Goal: Task Accomplishment & Management: Use online tool/utility

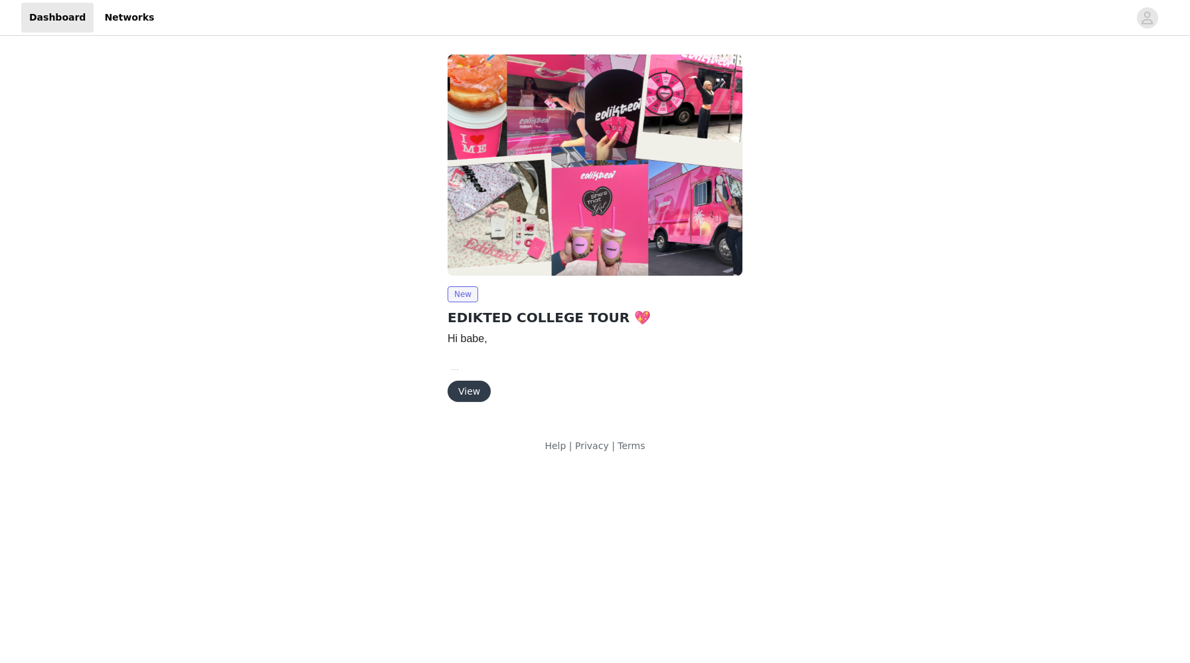
click at [783, 333] on div "New EDIKTED COLLEGE TOUR 💖 Hi babe, We are so happy to move forward with a coll…" at bounding box center [595, 230] width 622 height 369
click at [476, 390] on button "View" at bounding box center [469, 391] width 43 height 21
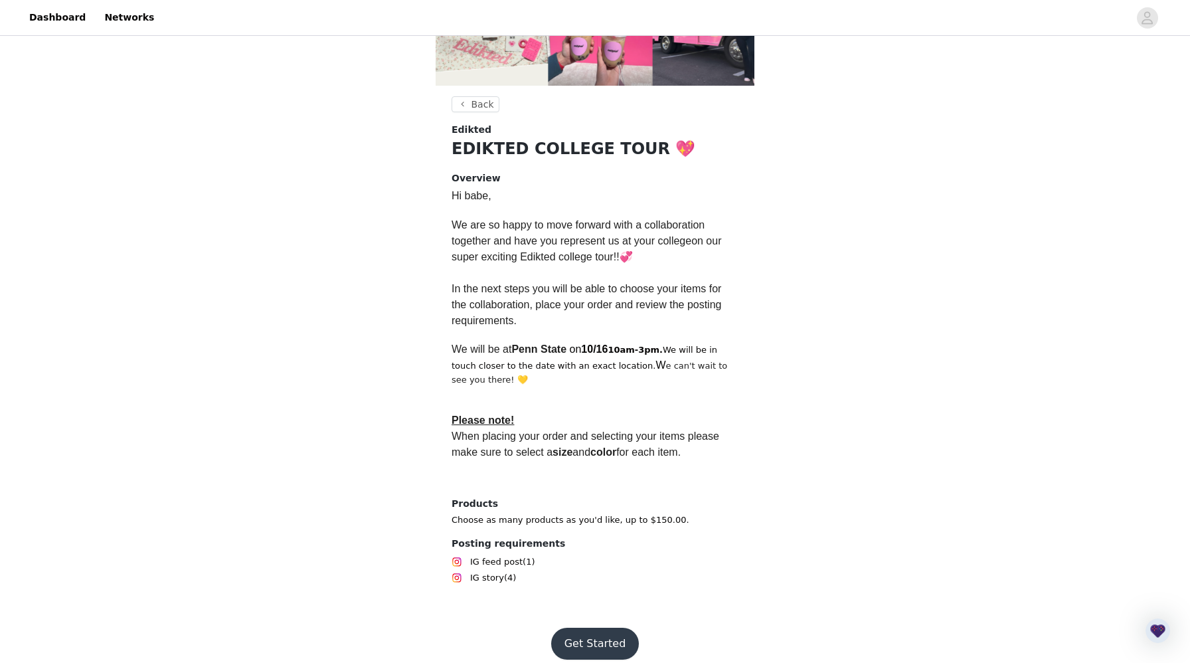
scroll to position [219, 0]
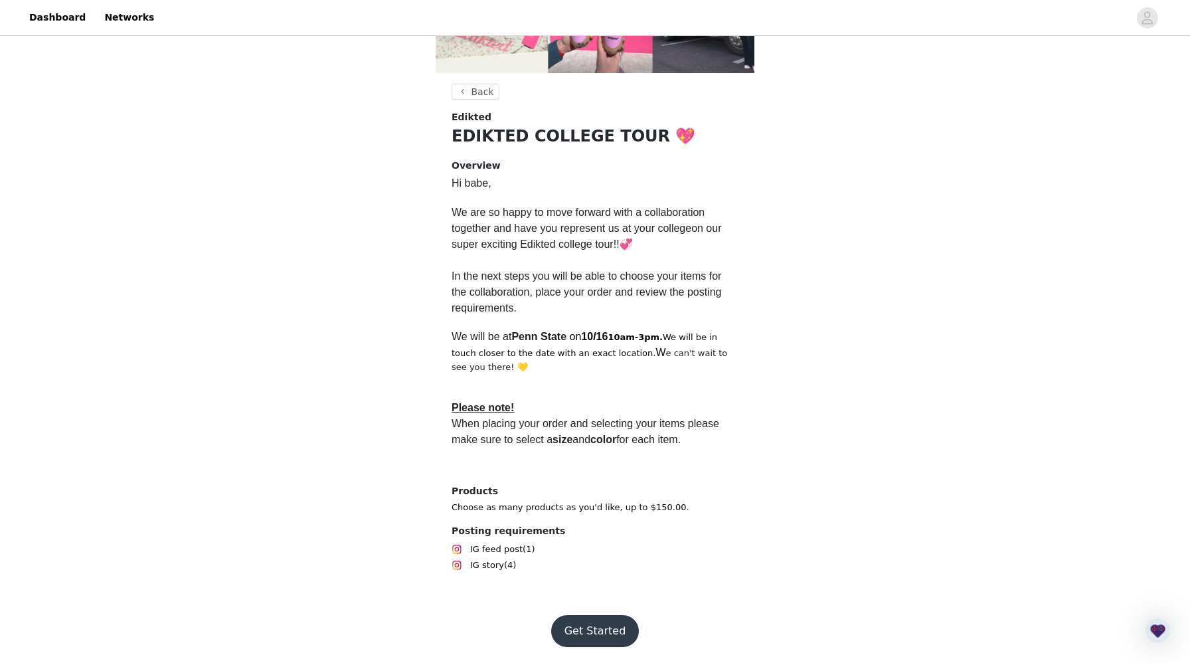
click at [594, 632] on button "Get Started" at bounding box center [595, 631] width 88 height 32
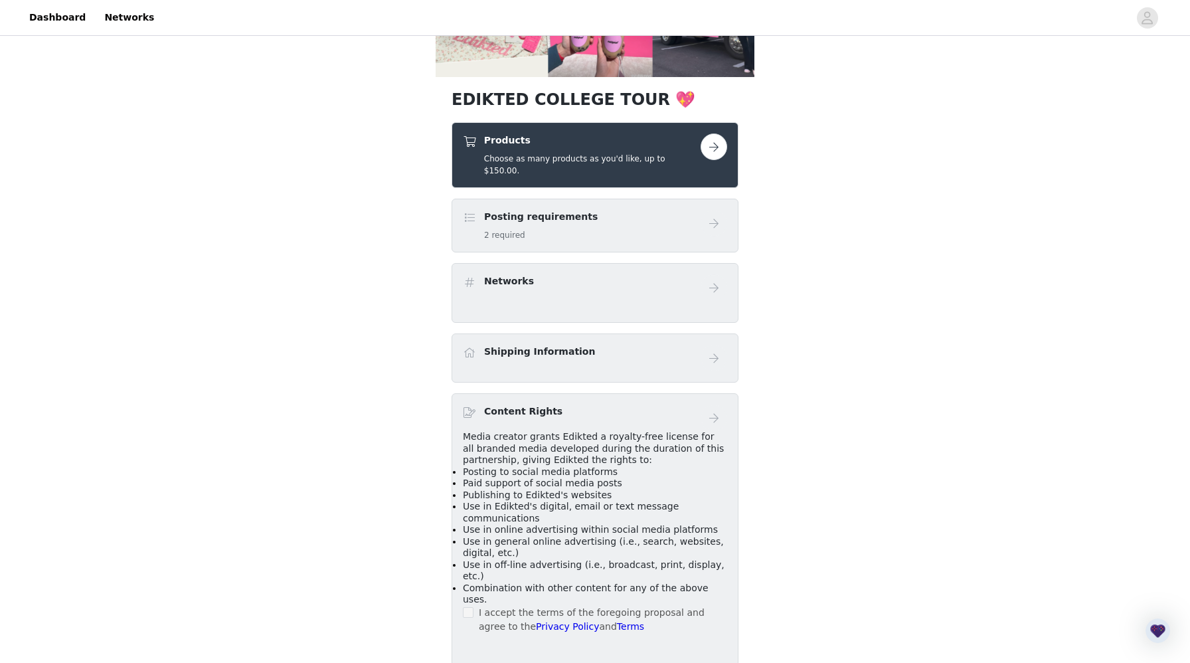
scroll to position [218, 0]
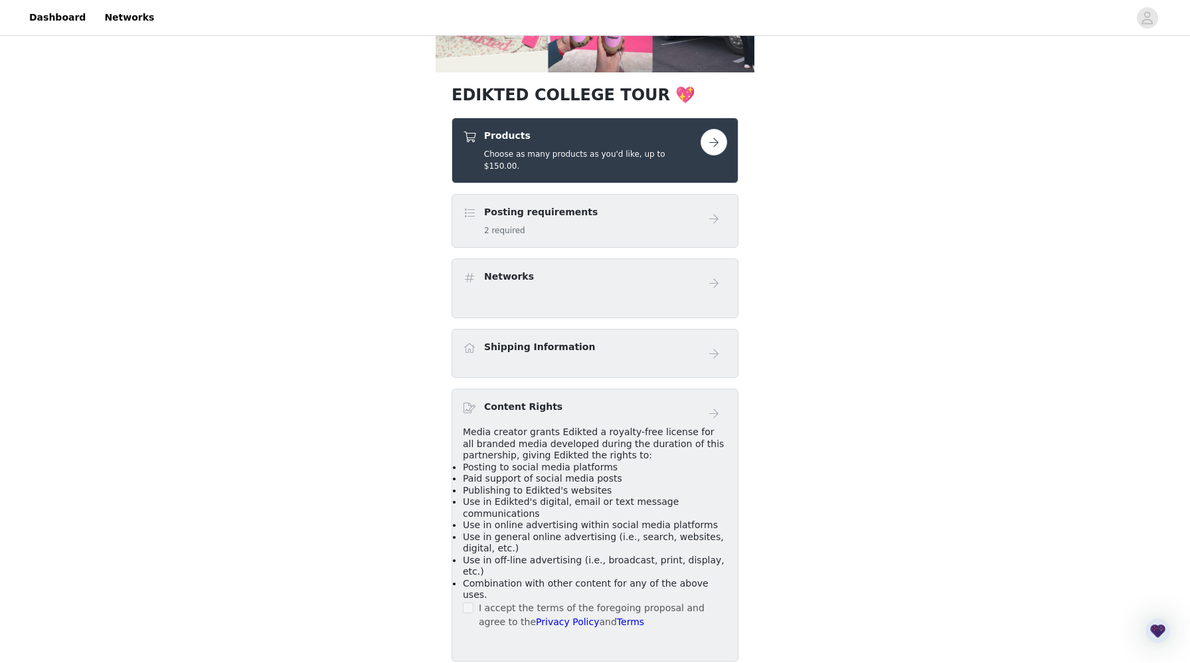
click at [708, 141] on button "button" at bounding box center [714, 142] width 27 height 27
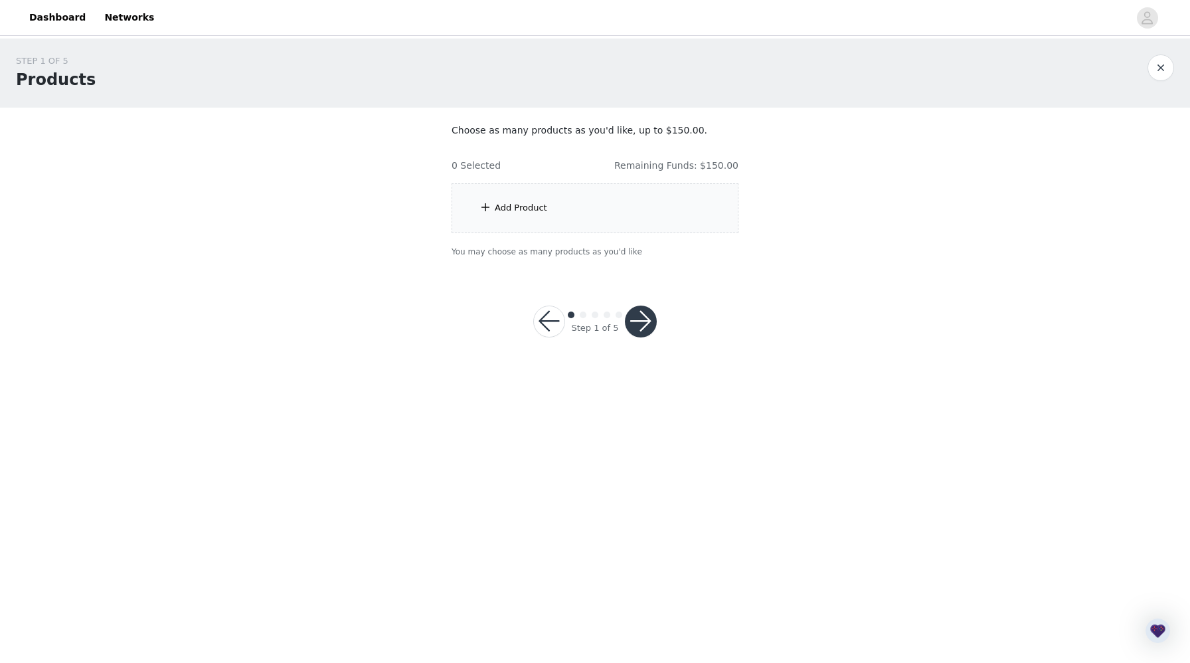
click at [626, 205] on div "Add Product" at bounding box center [595, 208] width 287 height 50
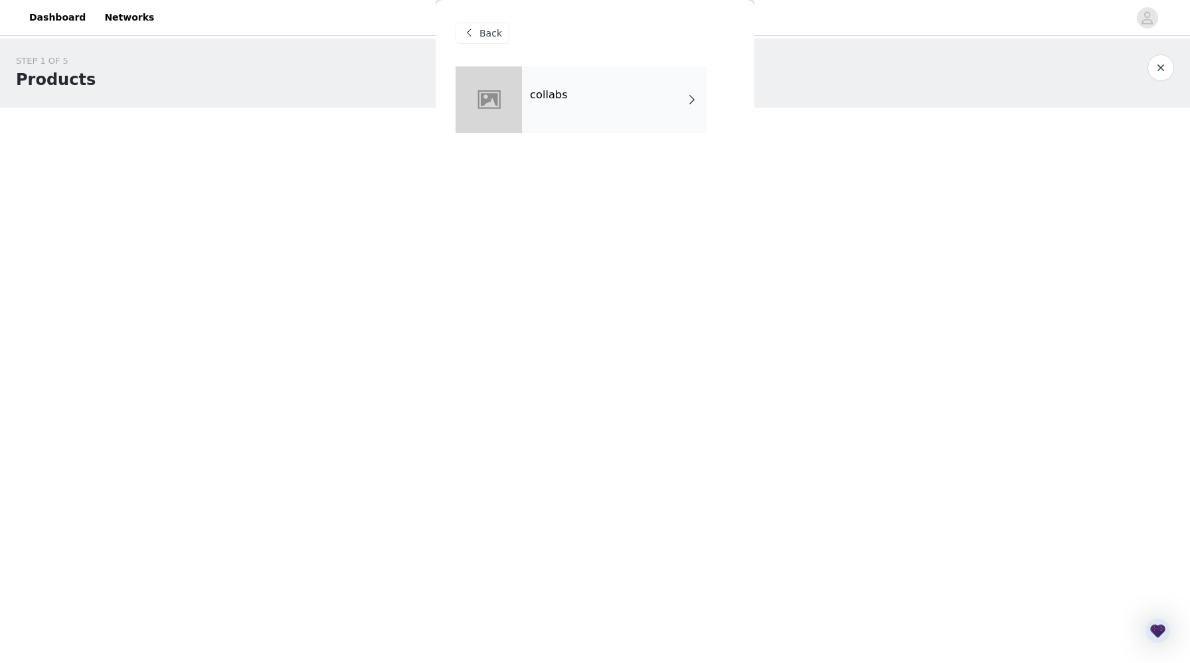
click at [653, 94] on div "collabs" at bounding box center [614, 99] width 185 height 66
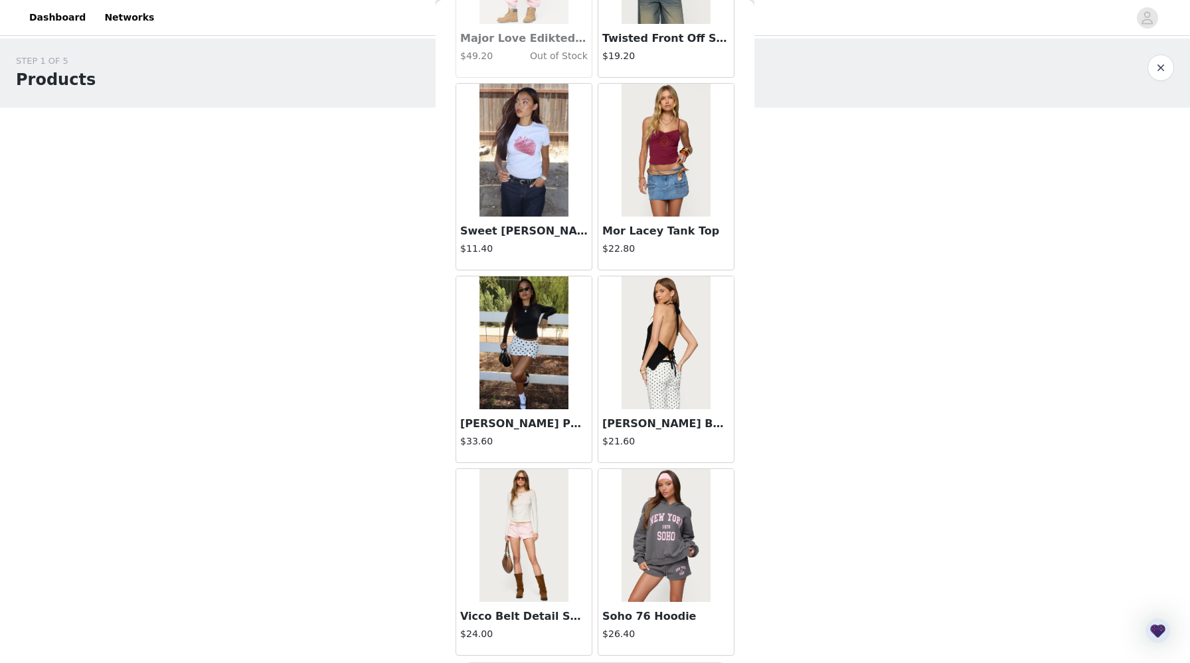
scroll to position [1370, 0]
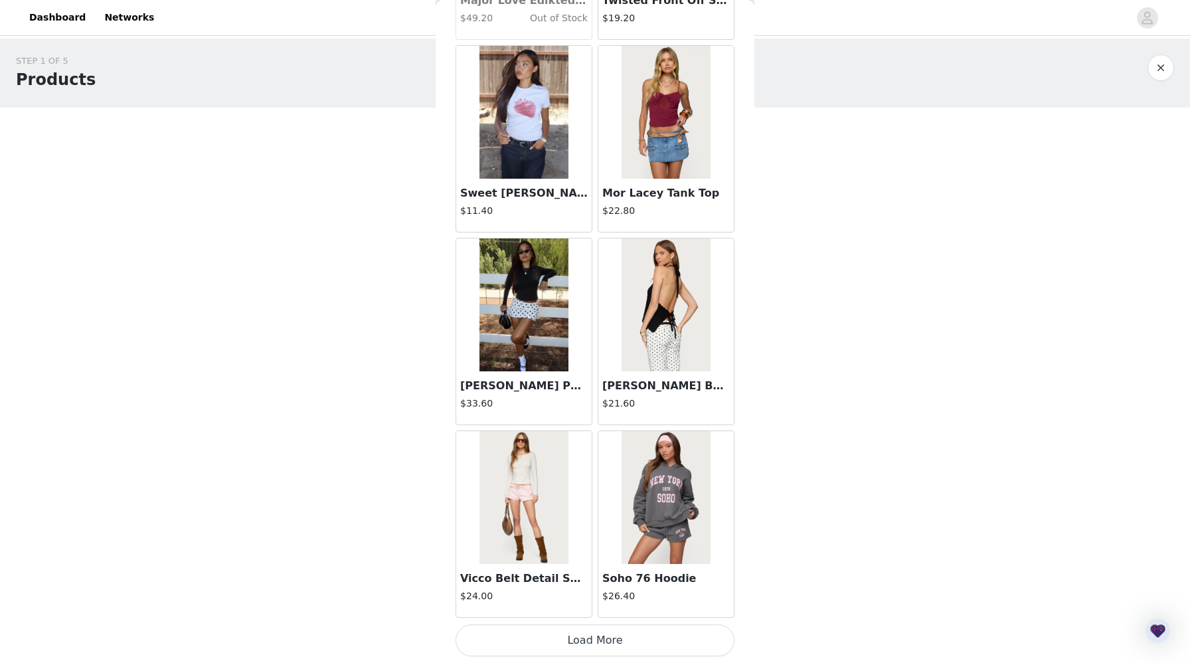
click at [585, 635] on button "Load More" at bounding box center [595, 640] width 279 height 32
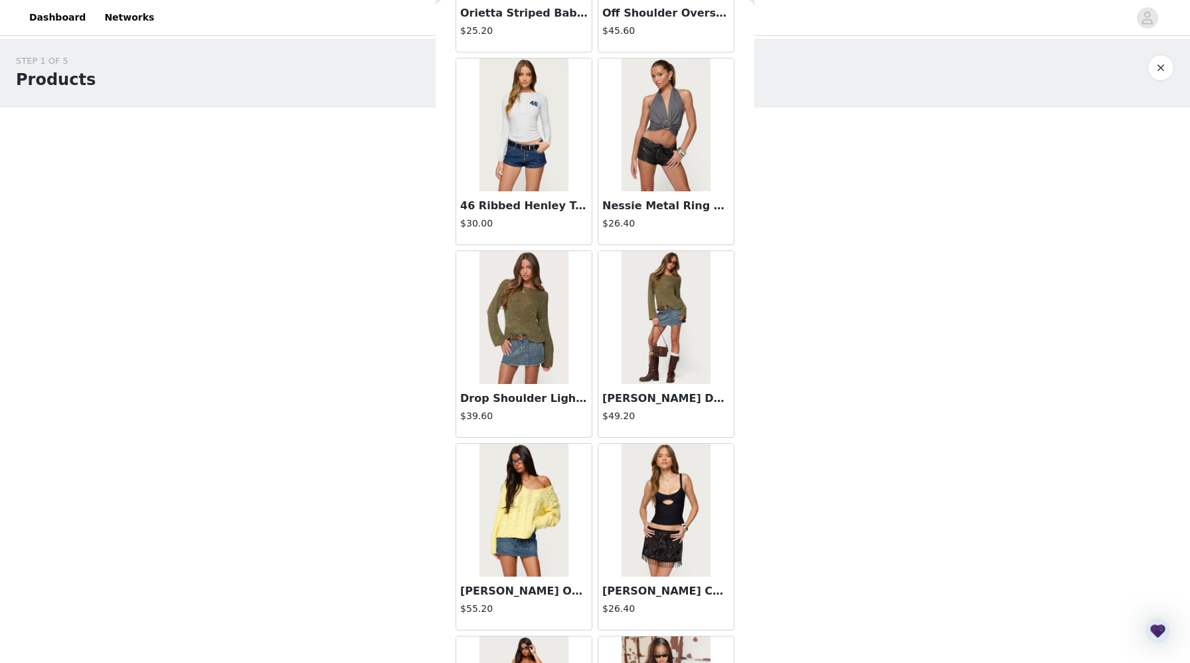
scroll to position [3296, 0]
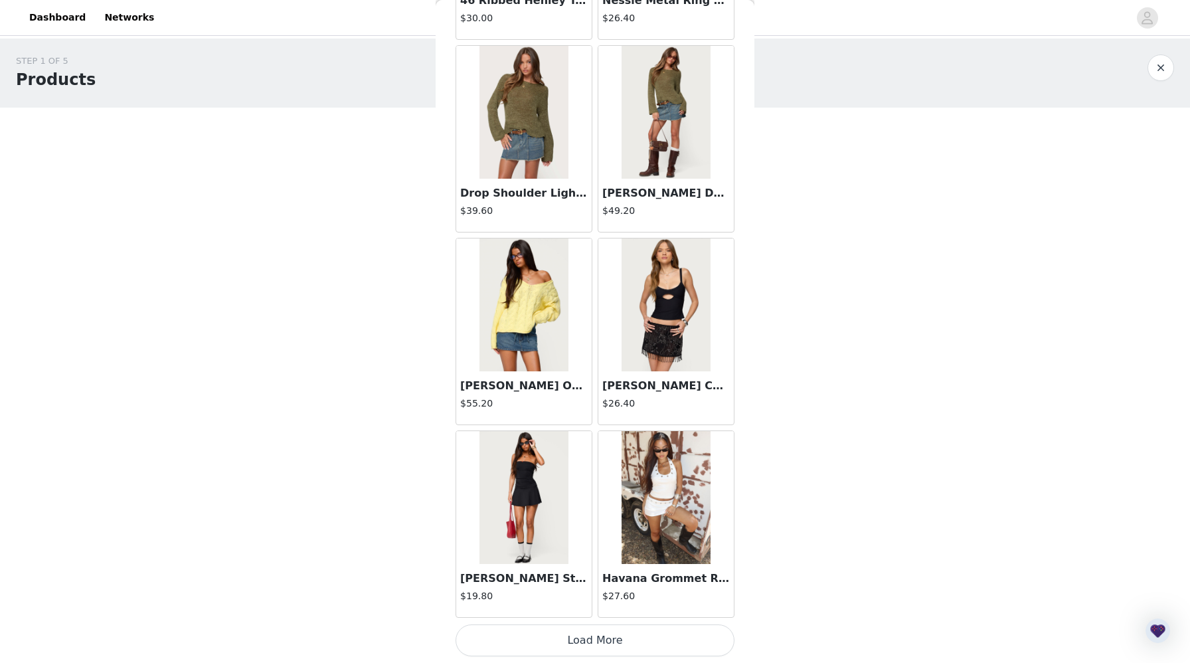
click at [525, 655] on button "Load More" at bounding box center [595, 640] width 279 height 32
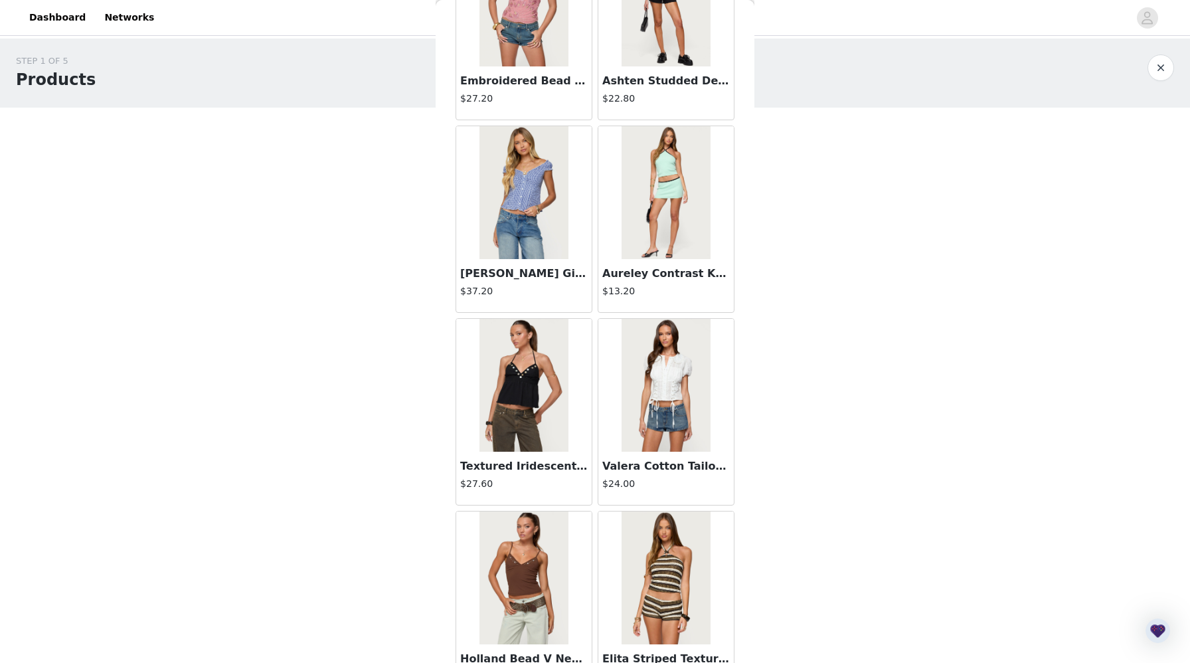
scroll to position [5222, 0]
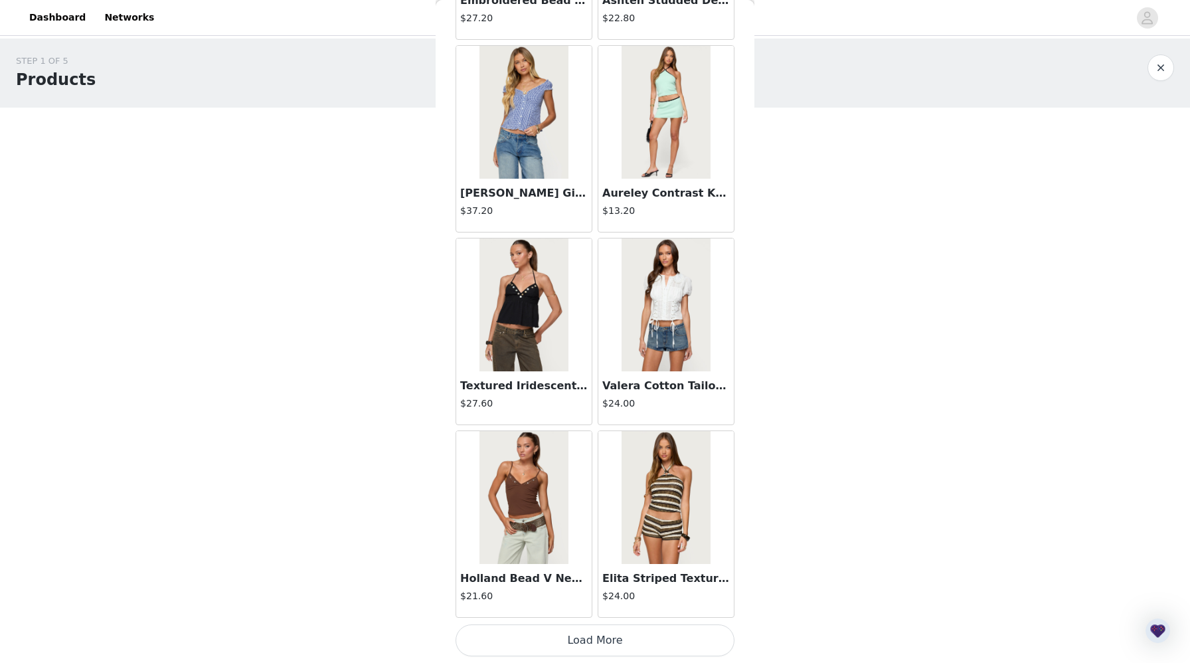
click at [543, 641] on button "Load More" at bounding box center [595, 640] width 279 height 32
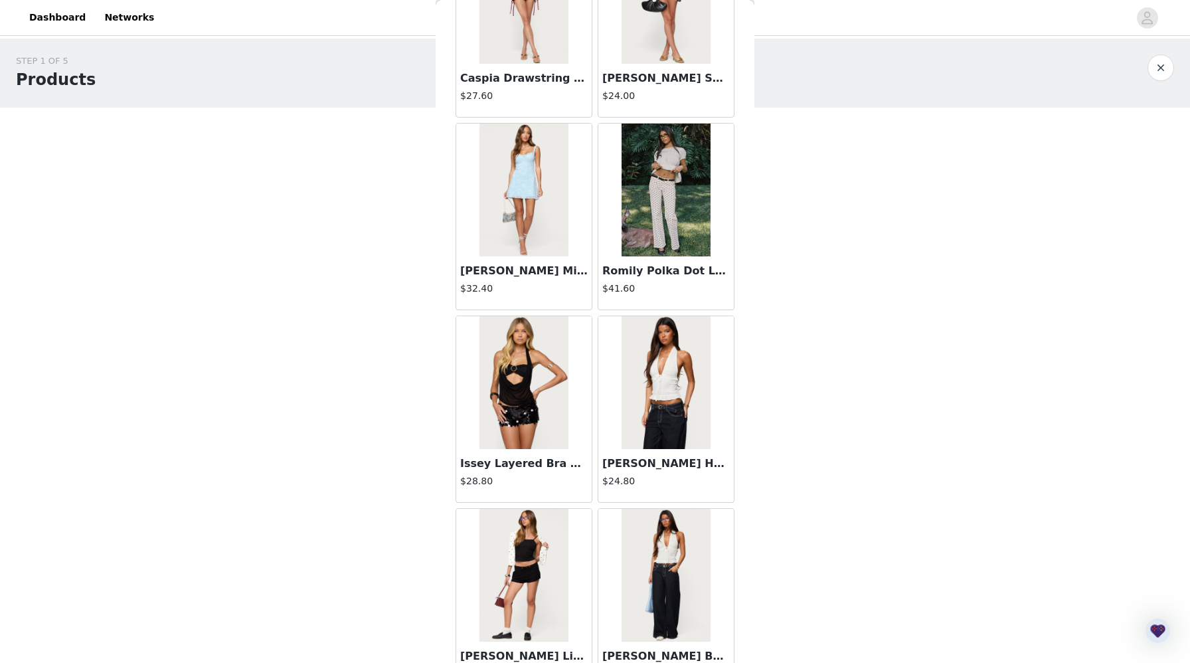
scroll to position [7149, 0]
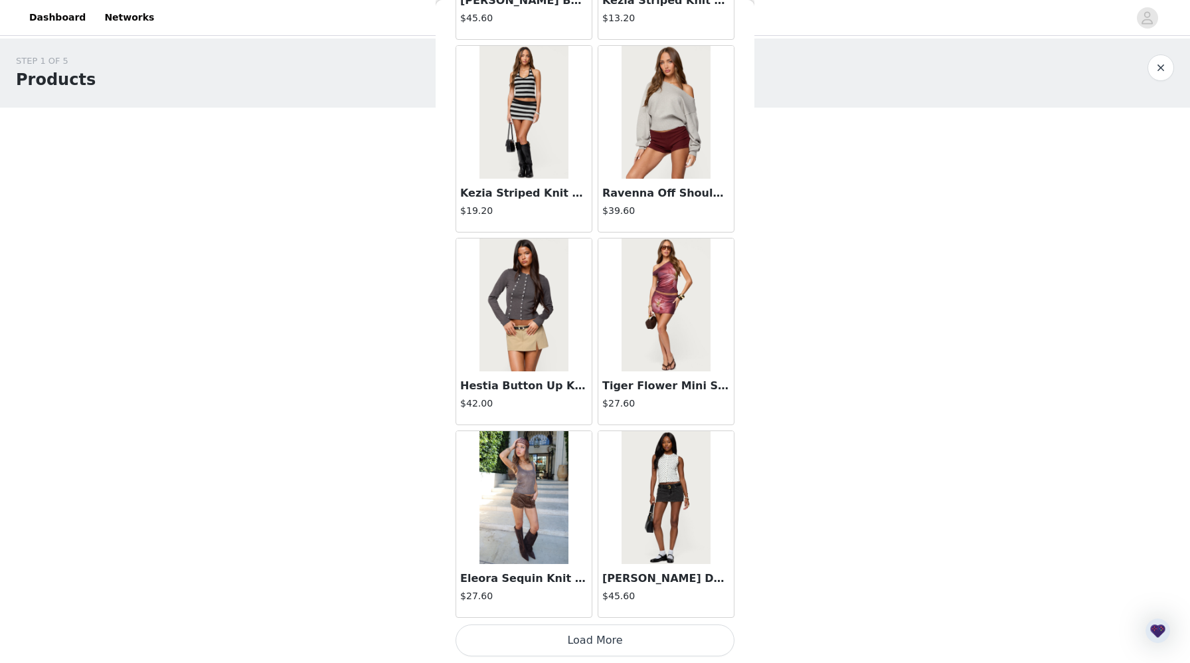
click at [563, 638] on button "Load More" at bounding box center [595, 640] width 279 height 32
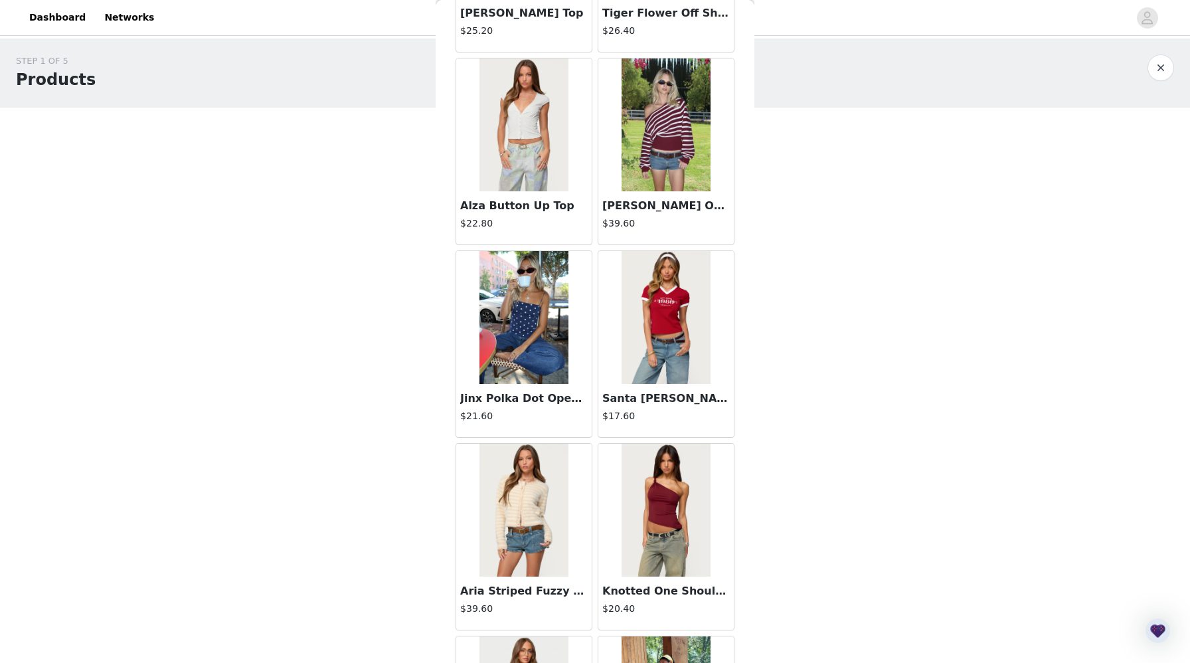
scroll to position [9075, 0]
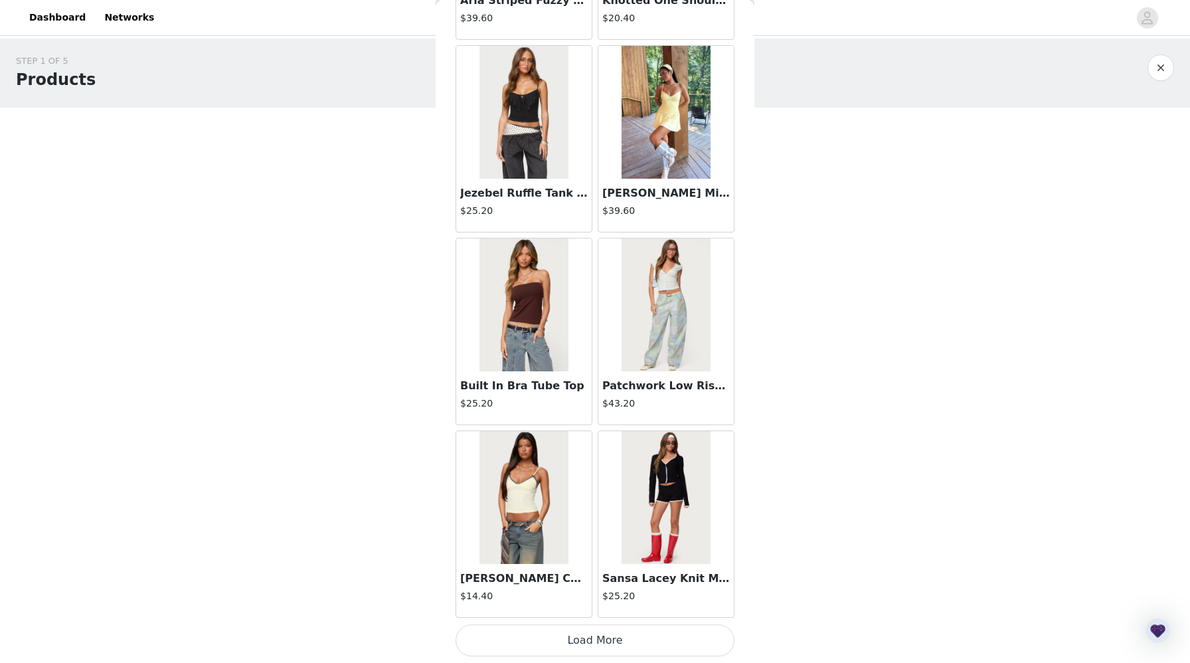
click at [561, 647] on button "Load More" at bounding box center [595, 640] width 279 height 32
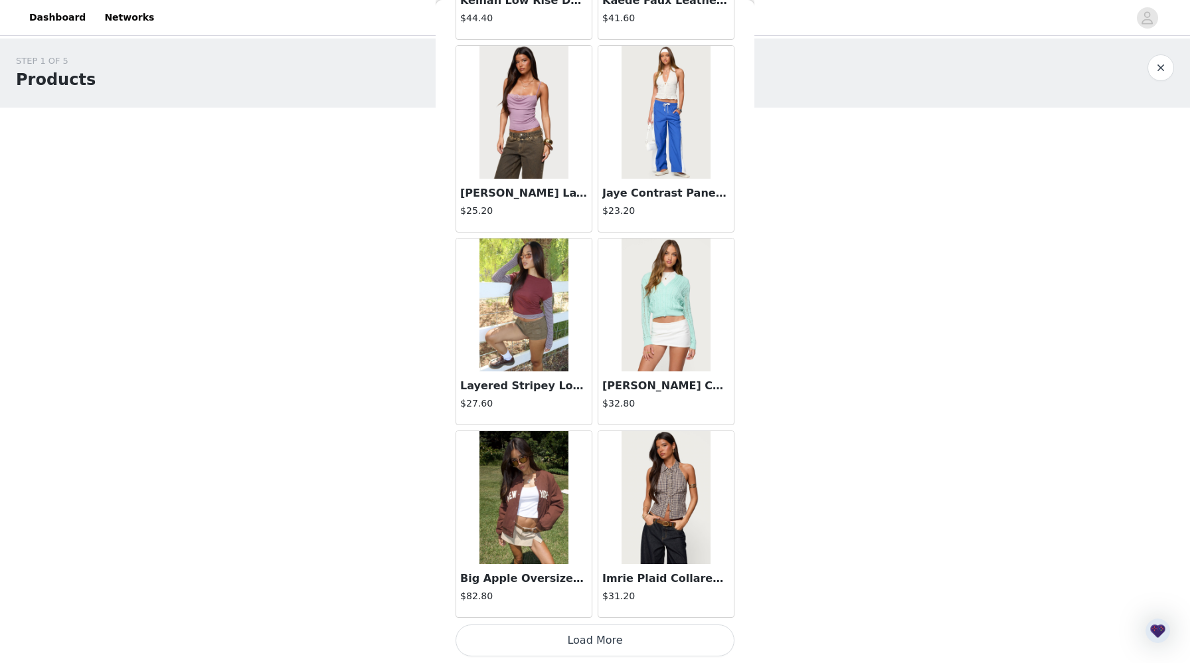
click at [561, 642] on button "Load More" at bounding box center [595, 640] width 279 height 32
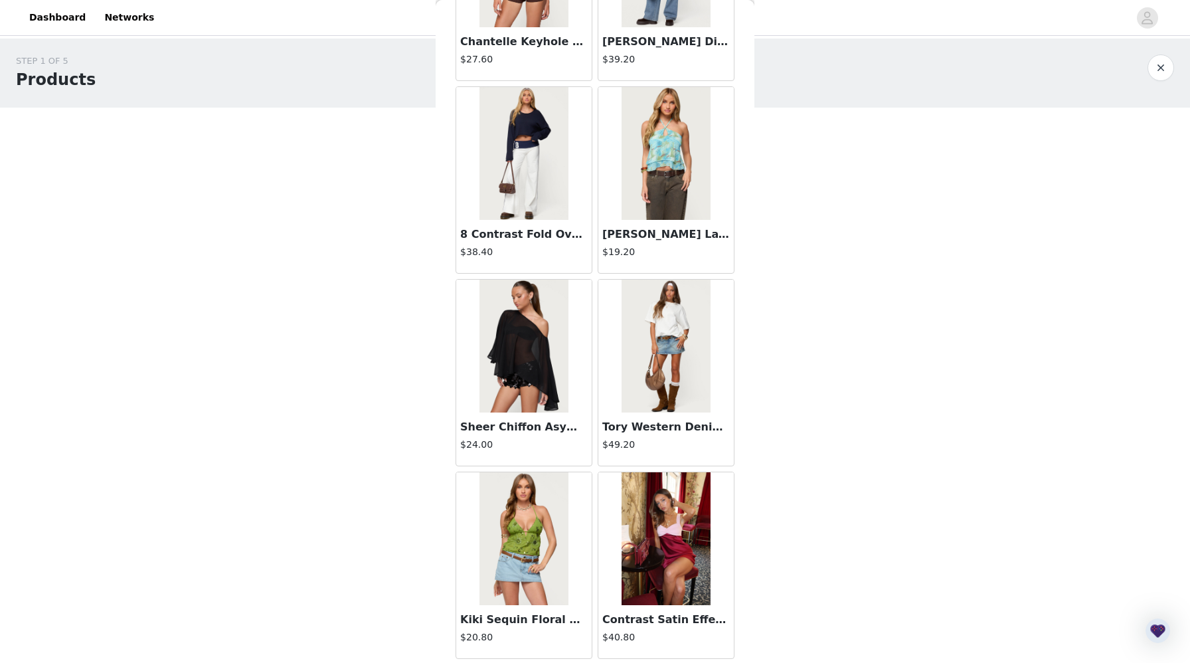
scroll to position [12928, 0]
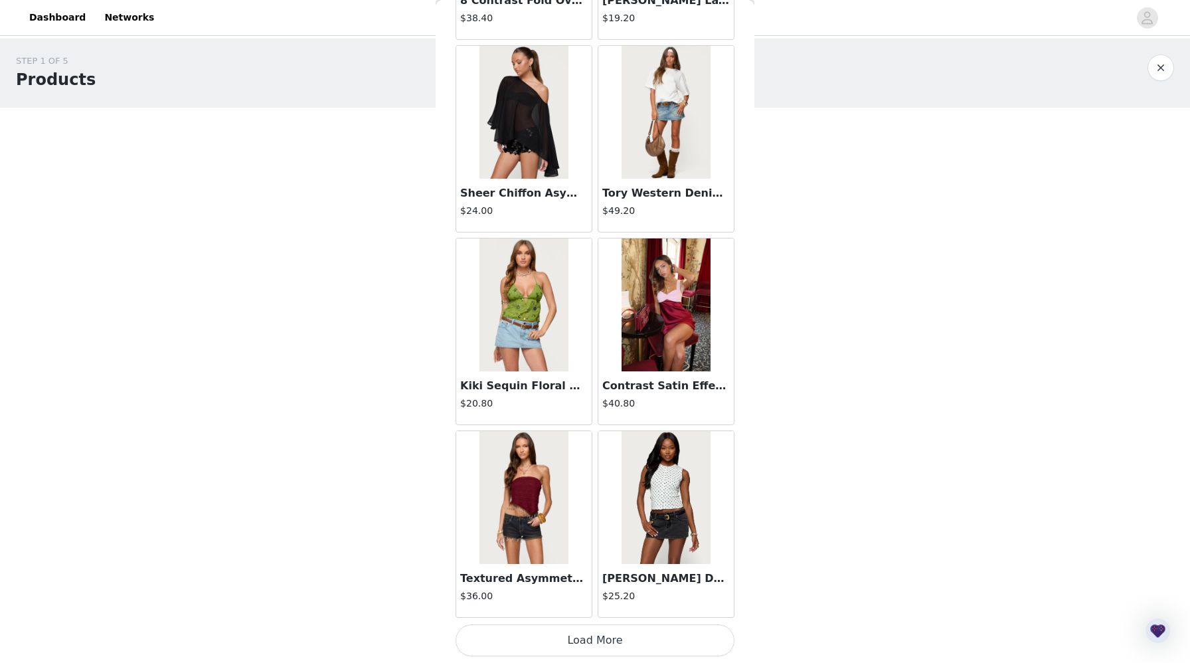
click at [604, 638] on button "Load More" at bounding box center [595, 640] width 279 height 32
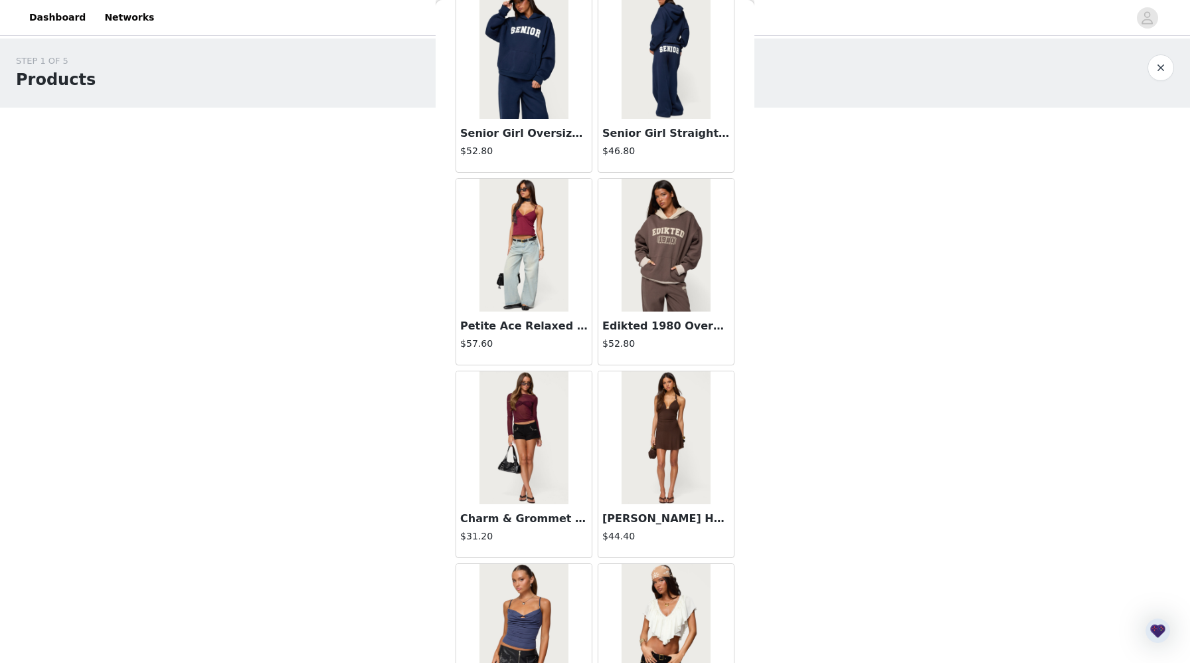
scroll to position [14854, 0]
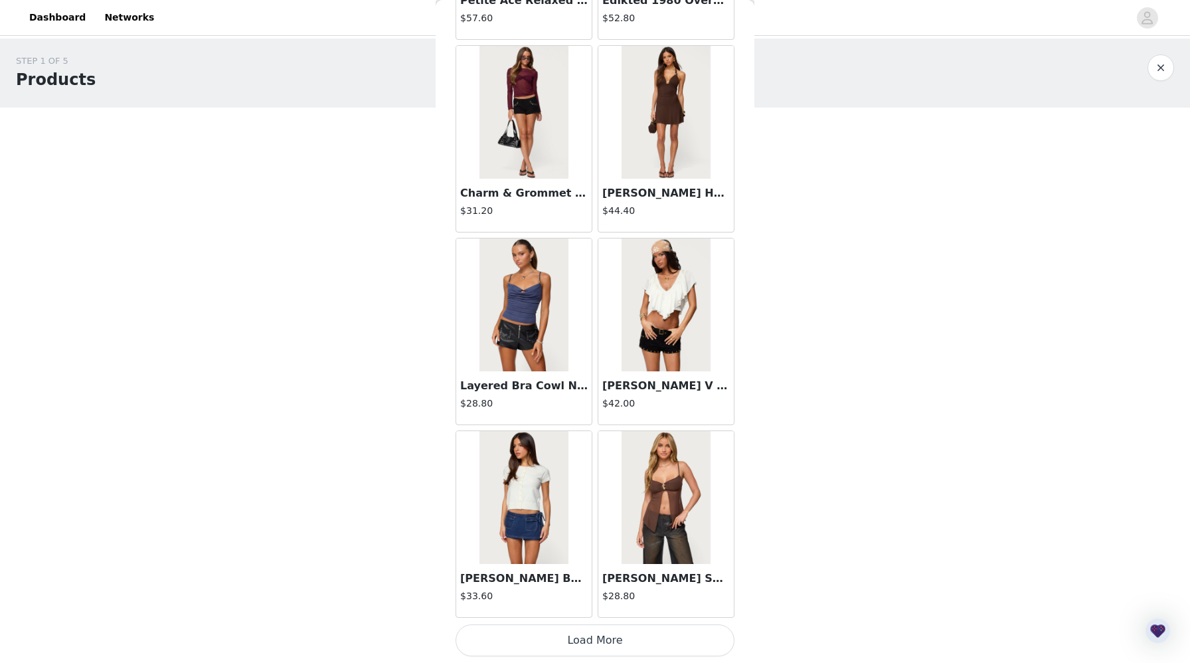
click at [593, 642] on button "Load More" at bounding box center [595, 640] width 279 height 32
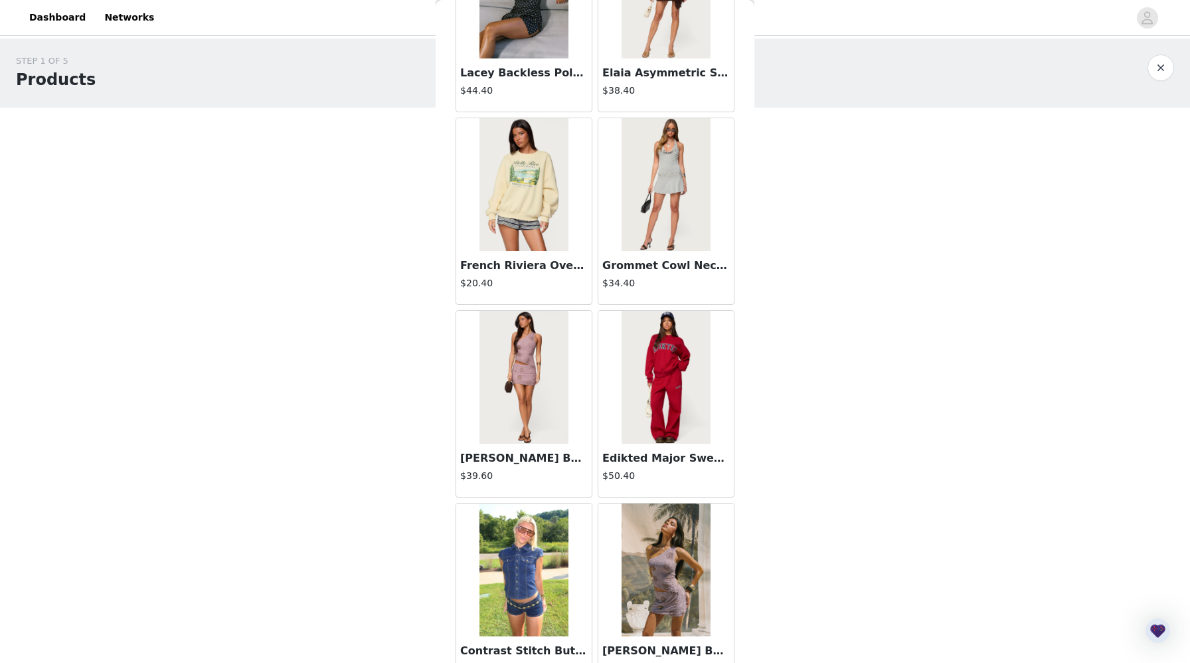
scroll to position [16780, 0]
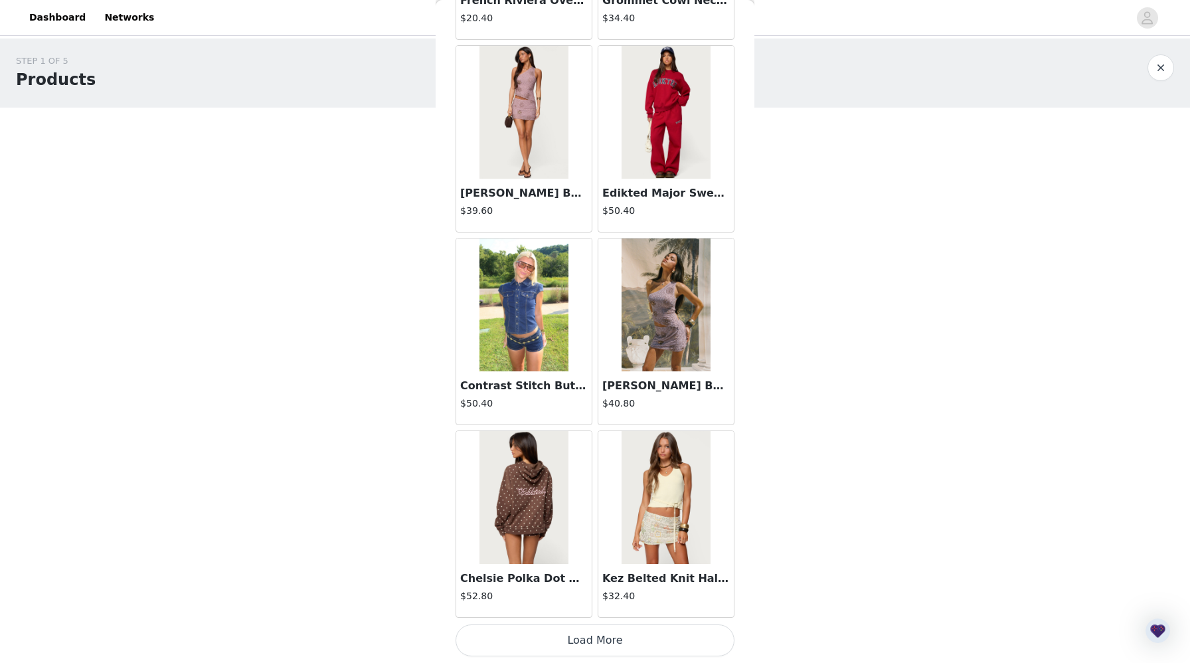
click at [545, 644] on button "Load More" at bounding box center [595, 640] width 279 height 32
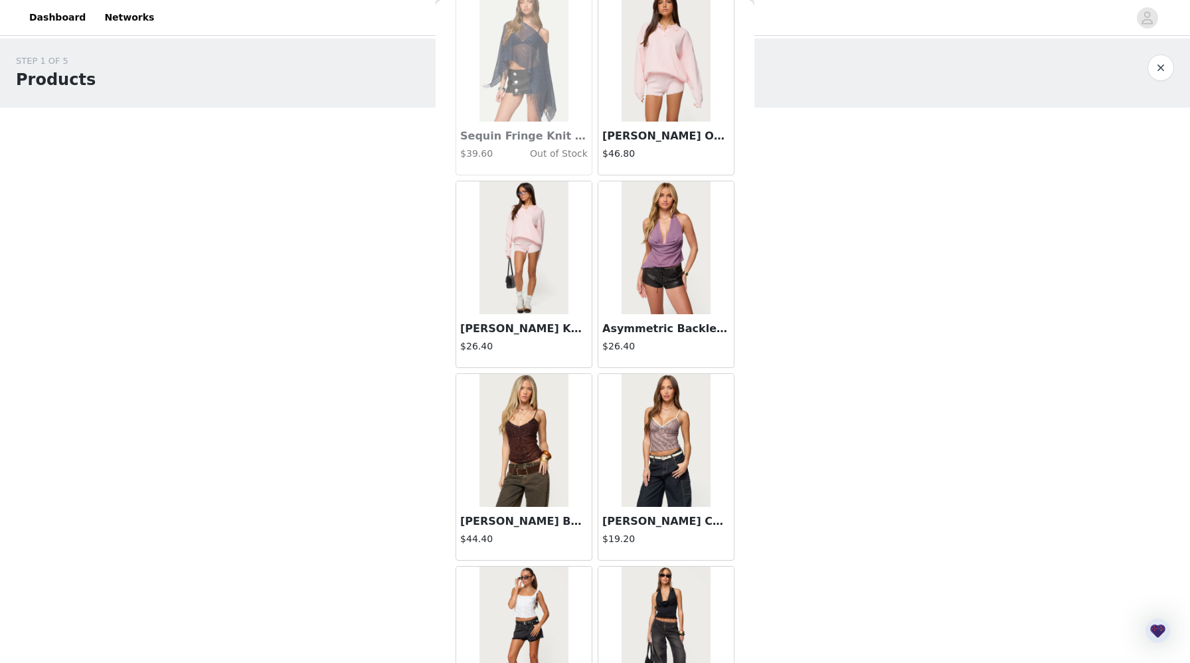
scroll to position [18707, 0]
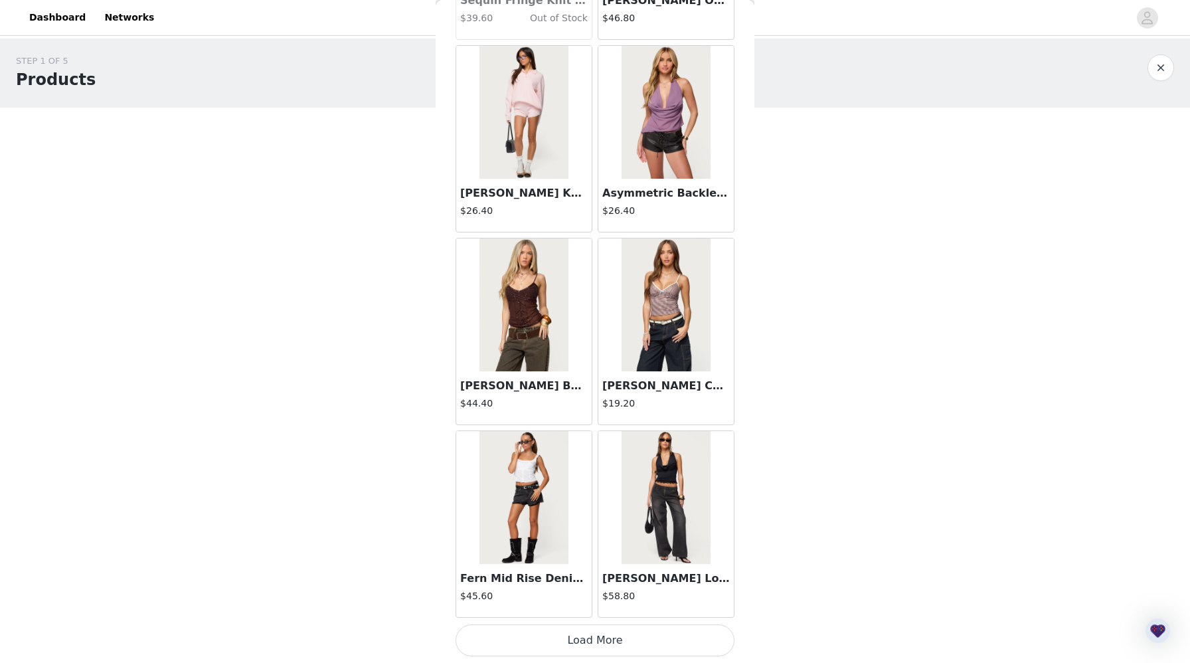
click at [581, 634] on button "Load More" at bounding box center [595, 640] width 279 height 32
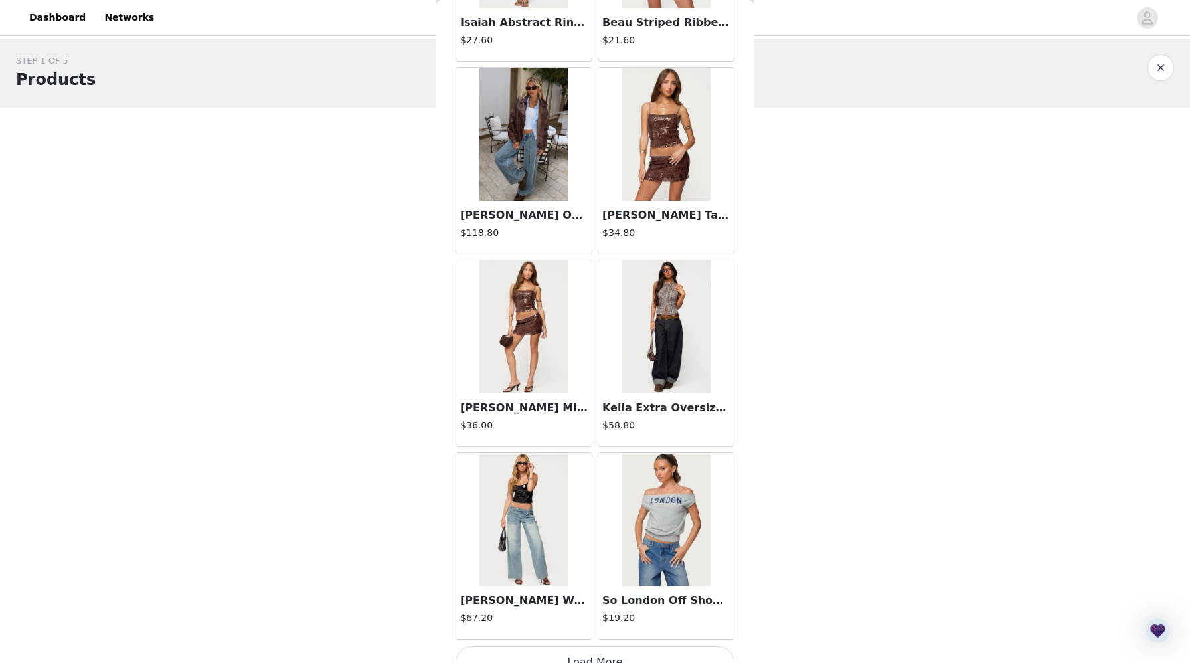
scroll to position [20633, 0]
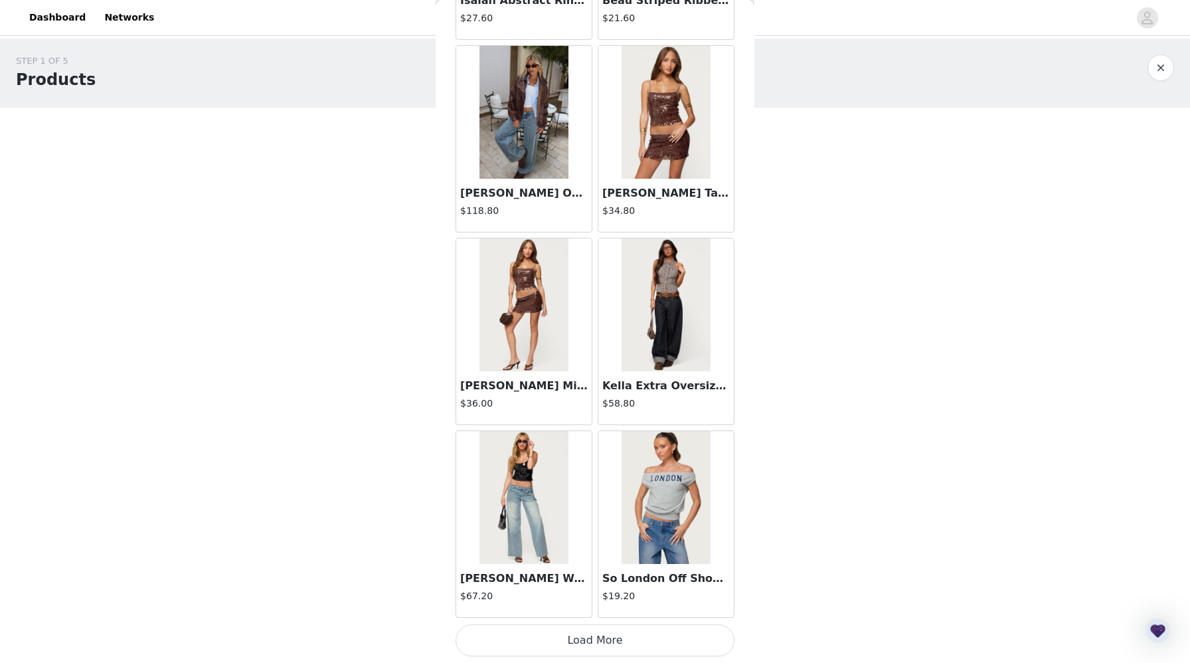
click at [571, 646] on button "Load More" at bounding box center [595, 640] width 279 height 32
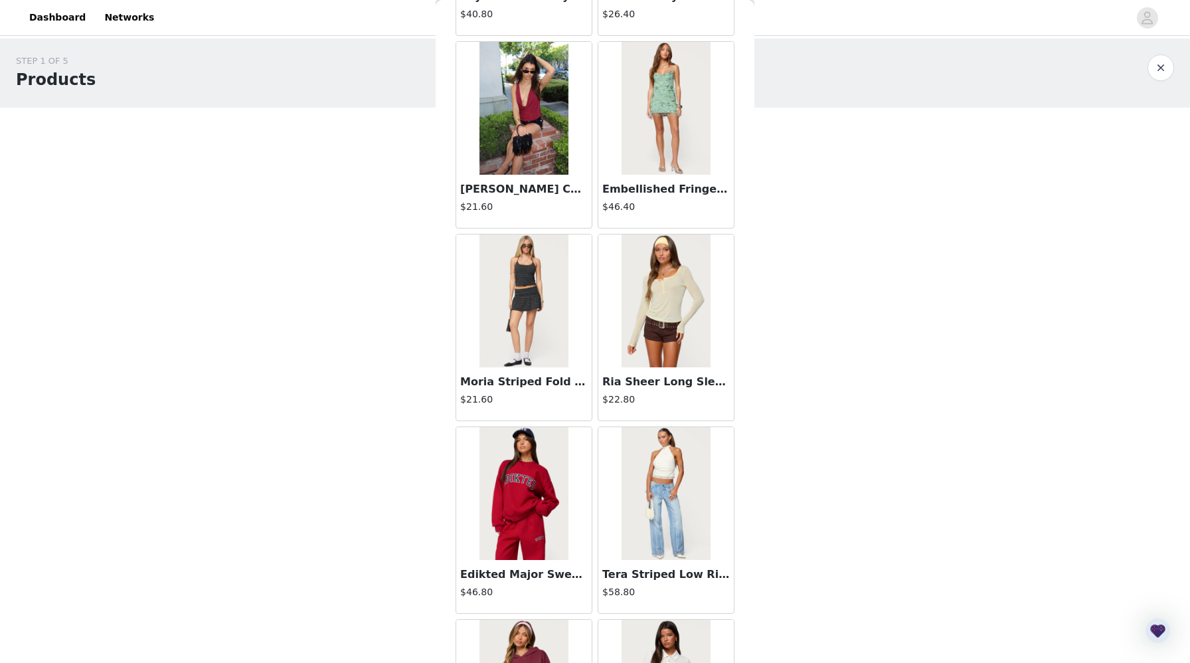
scroll to position [22559, 0]
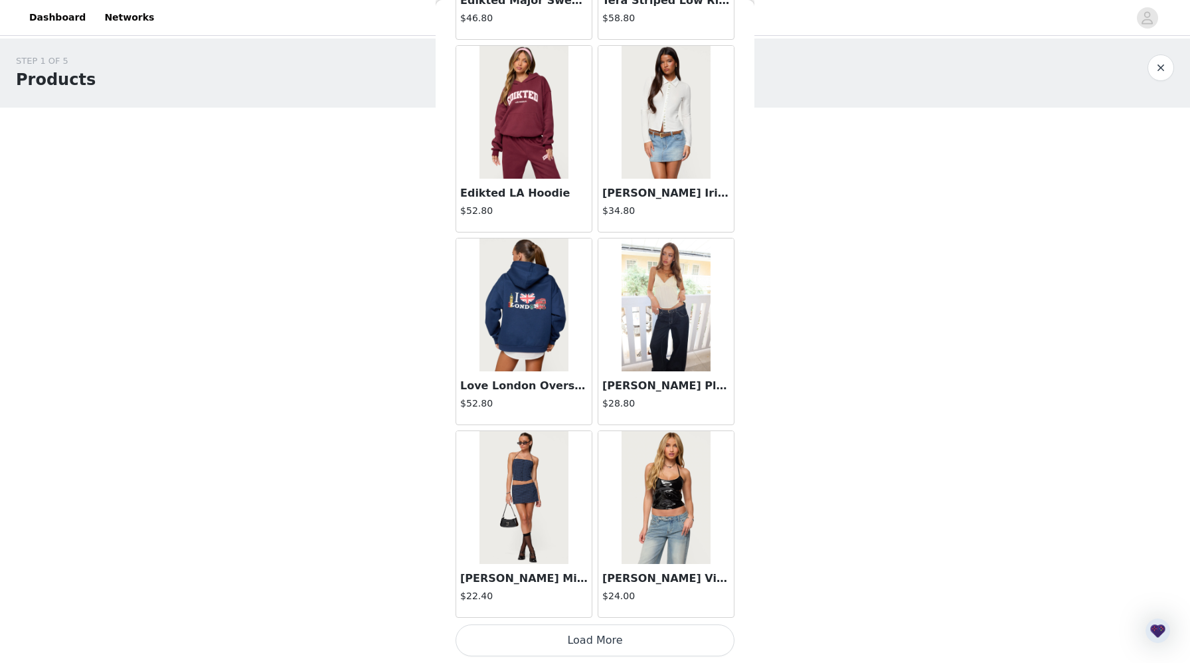
click at [571, 638] on button "Load More" at bounding box center [595, 640] width 279 height 32
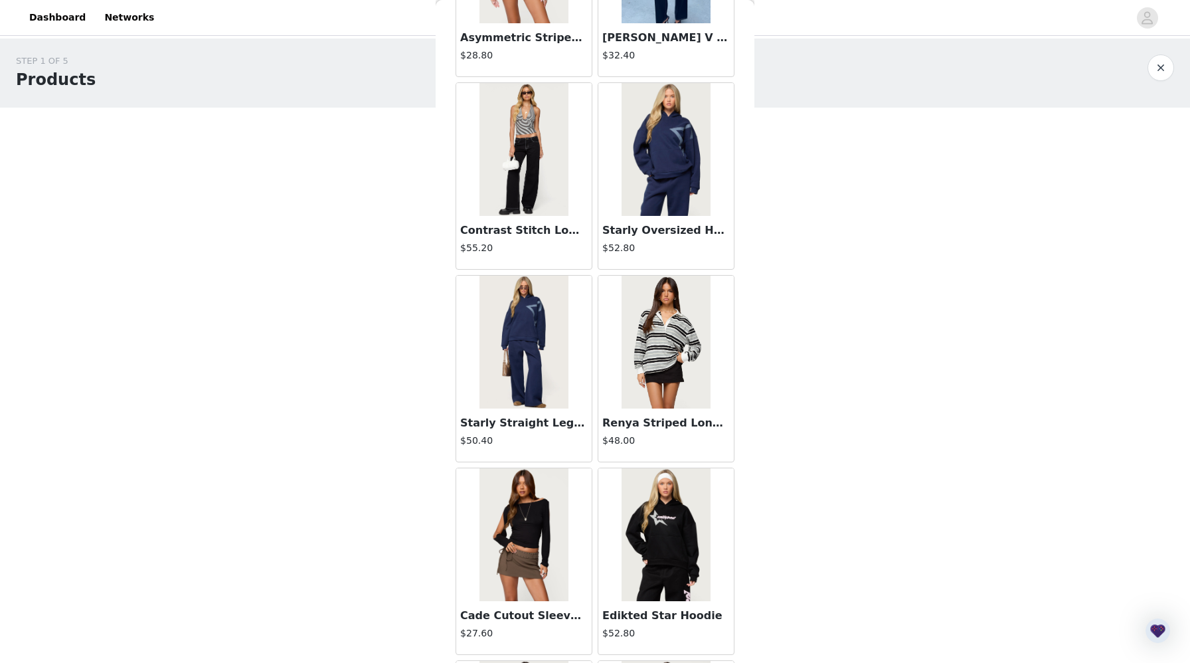
scroll to position [24485, 0]
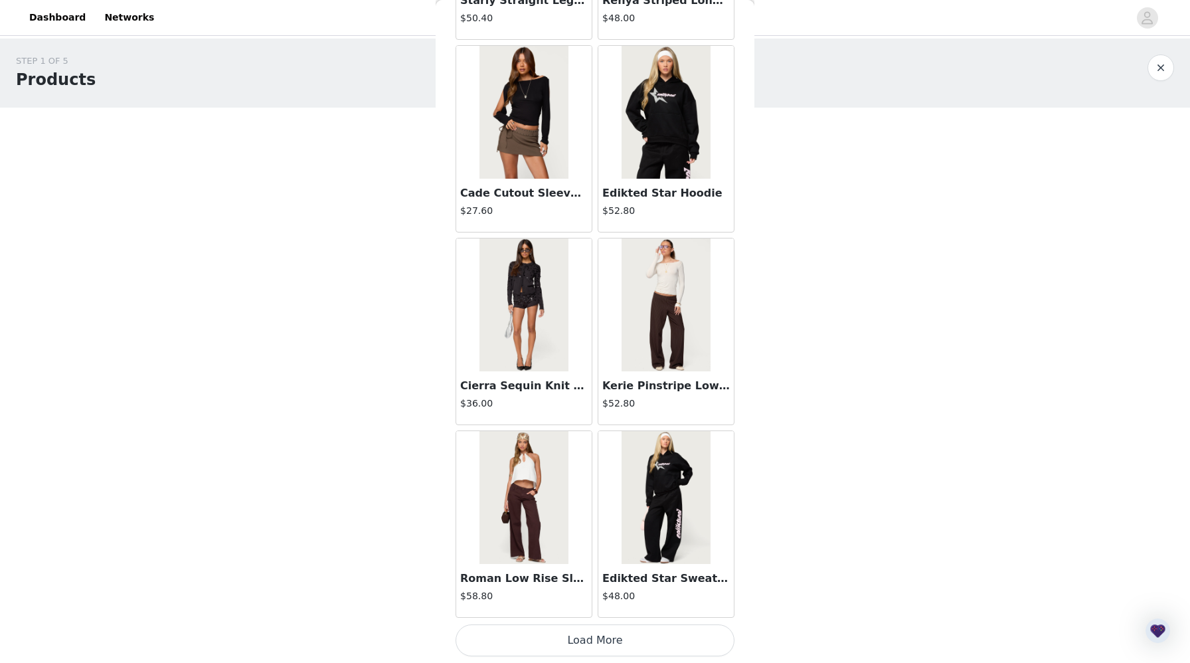
click at [527, 635] on button "Load More" at bounding box center [595, 640] width 279 height 32
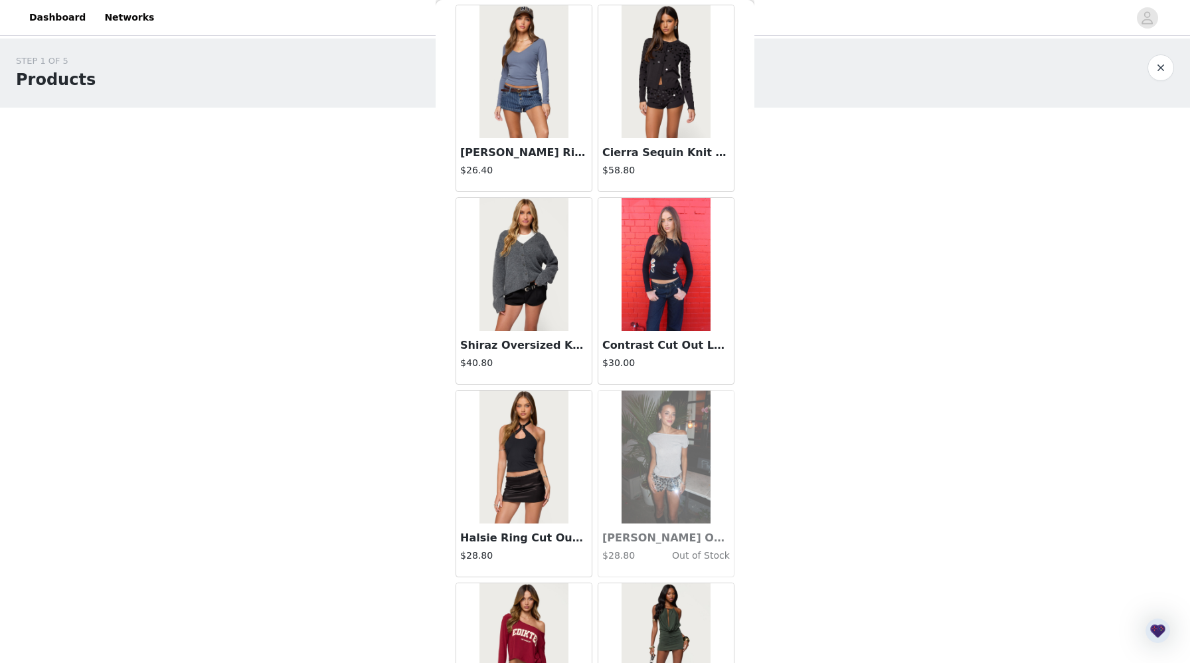
scroll to position [26412, 0]
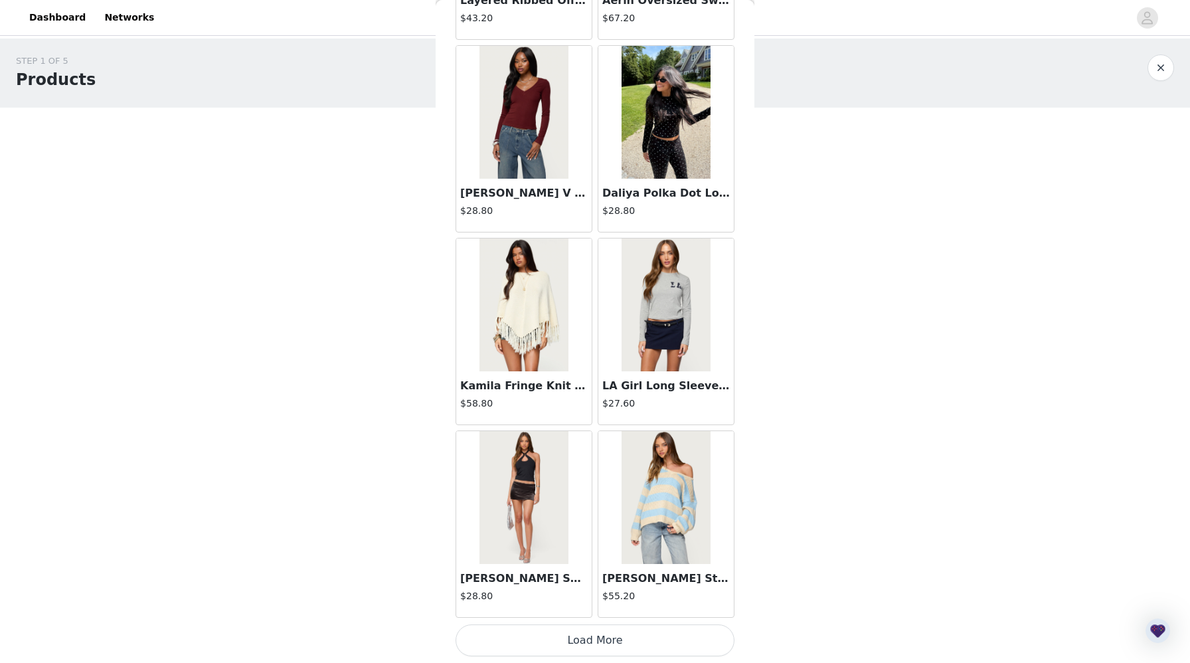
click at [551, 647] on button "Load More" at bounding box center [595, 640] width 279 height 32
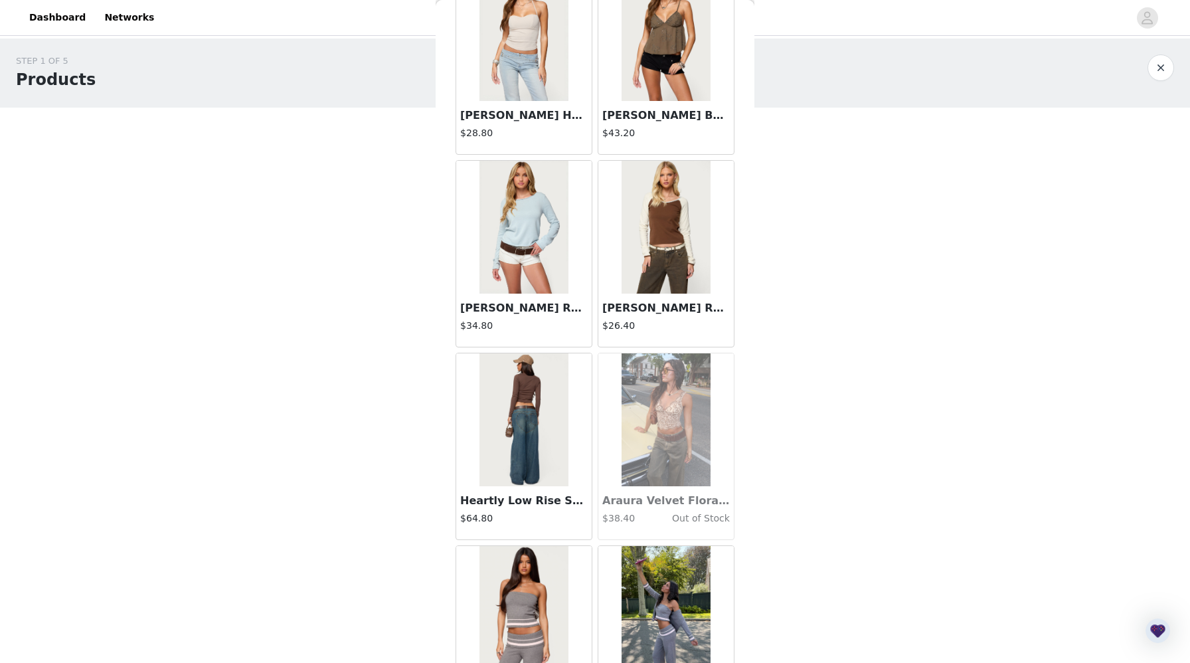
scroll to position [28338, 0]
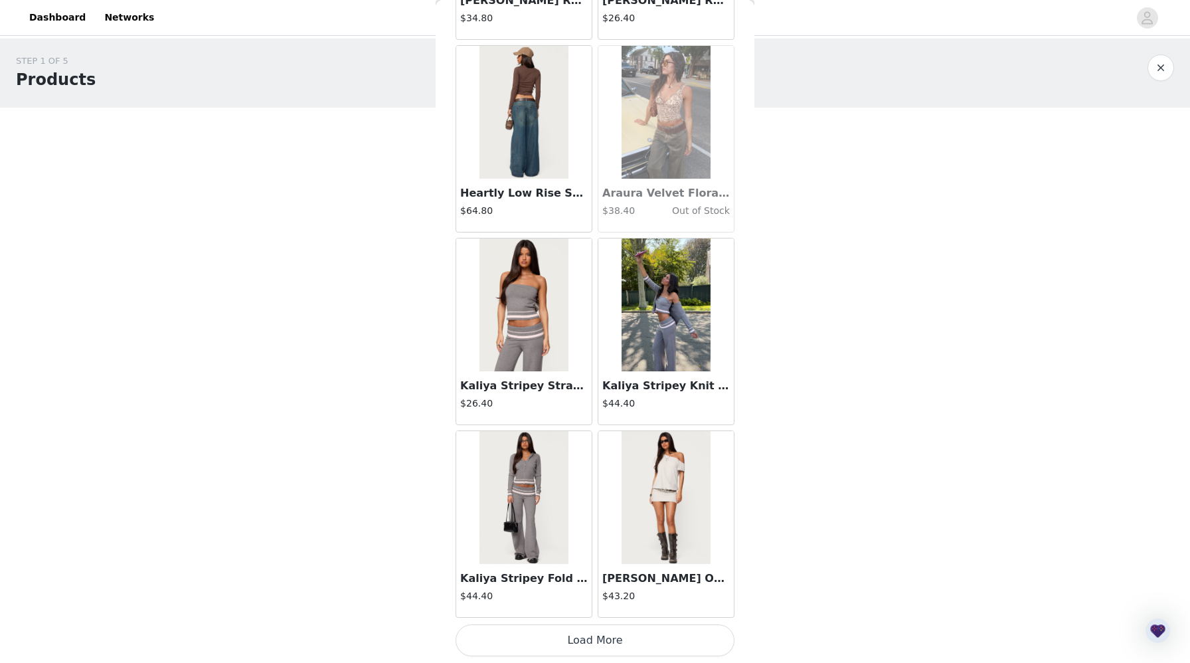
click at [555, 638] on button "Load More" at bounding box center [595, 640] width 279 height 32
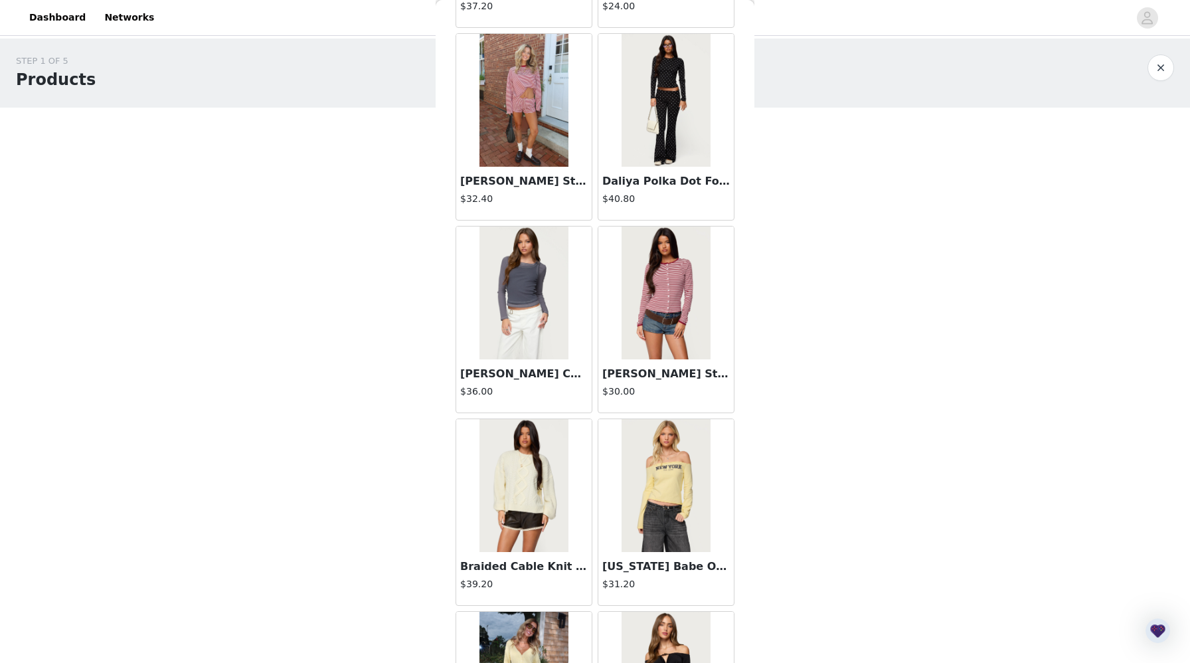
scroll to position [30264, 0]
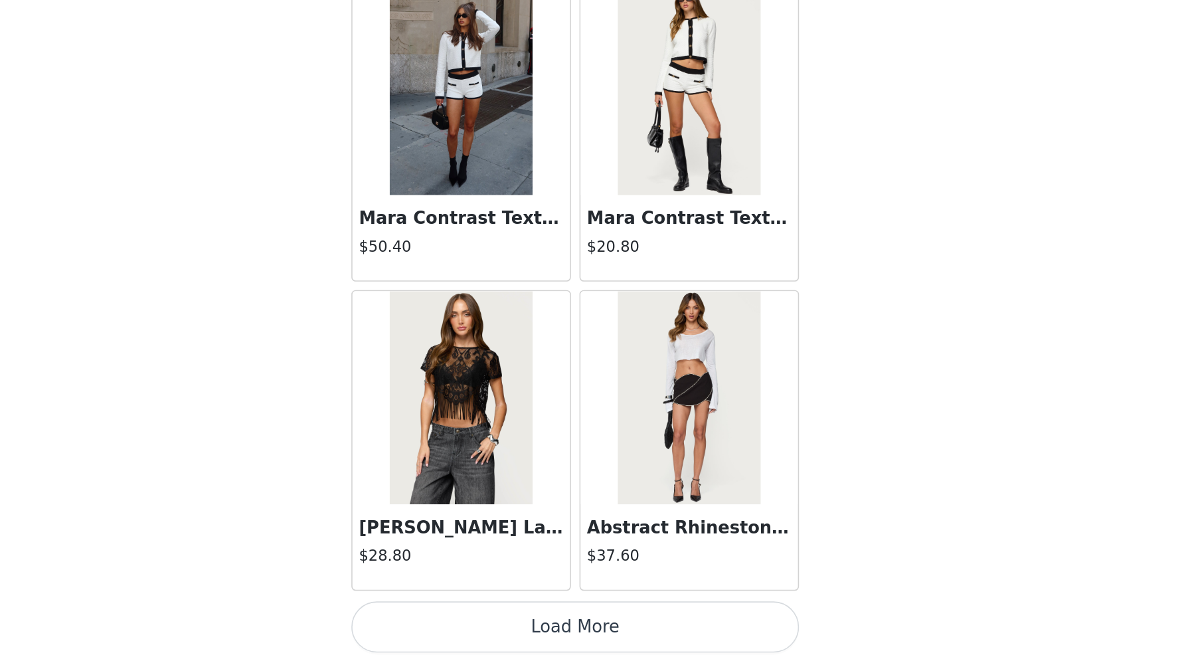
click at [609, 636] on button "Load More" at bounding box center [595, 640] width 279 height 32
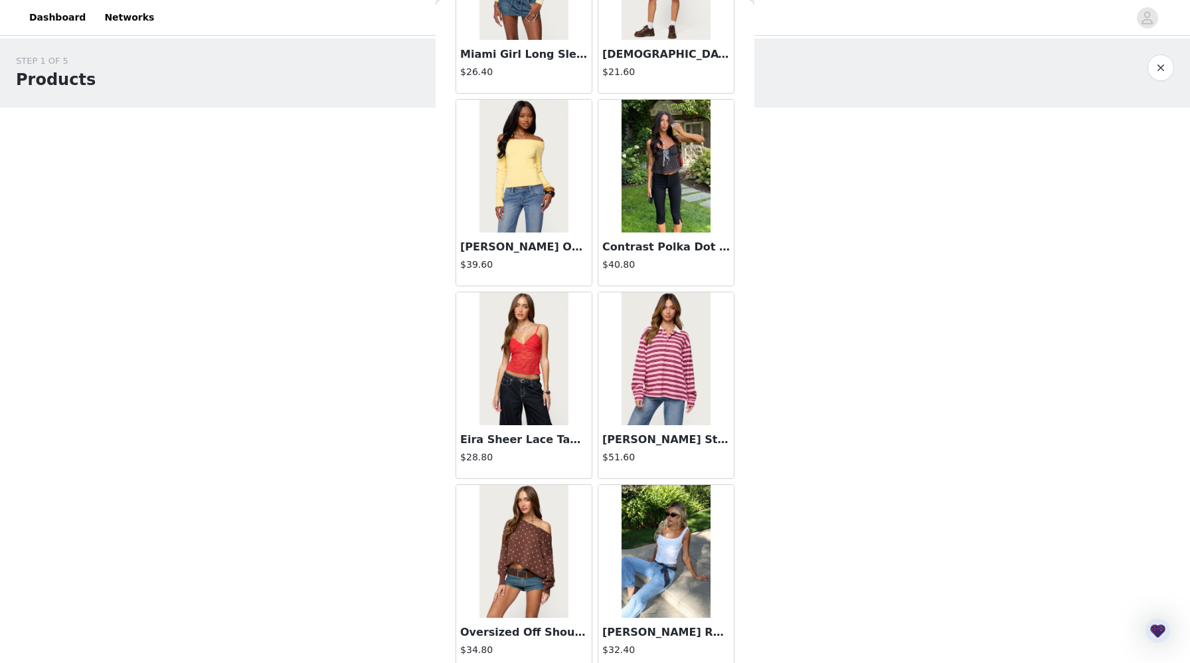
scroll to position [32191, 0]
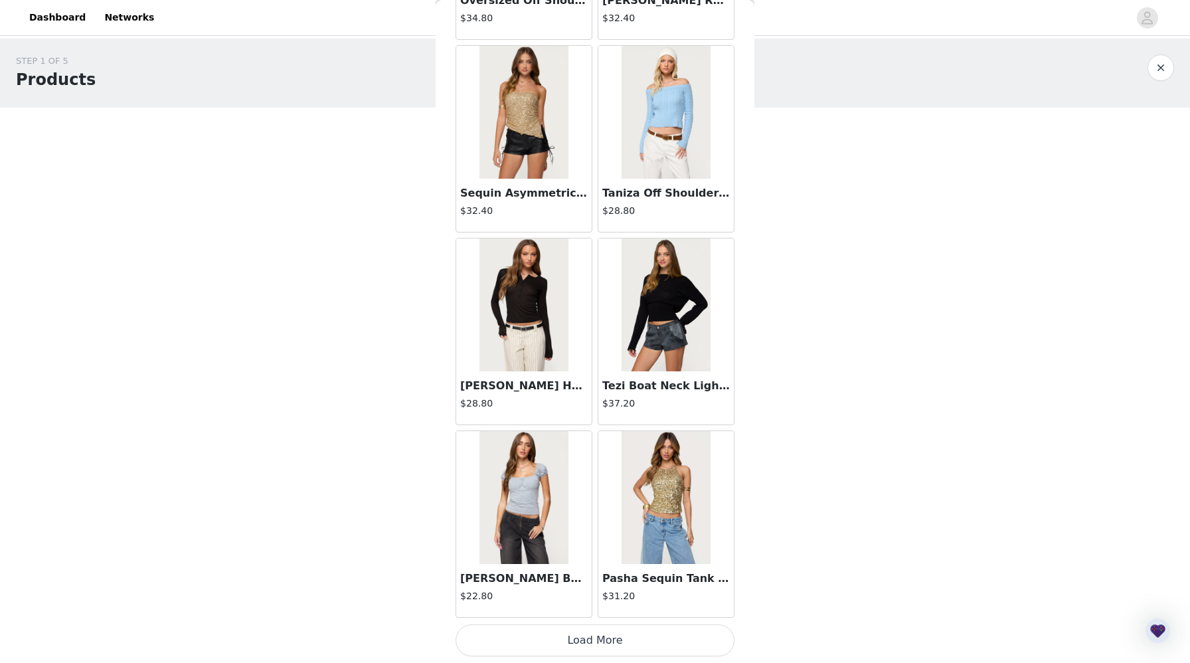
click at [633, 636] on button "Load More" at bounding box center [595, 640] width 279 height 32
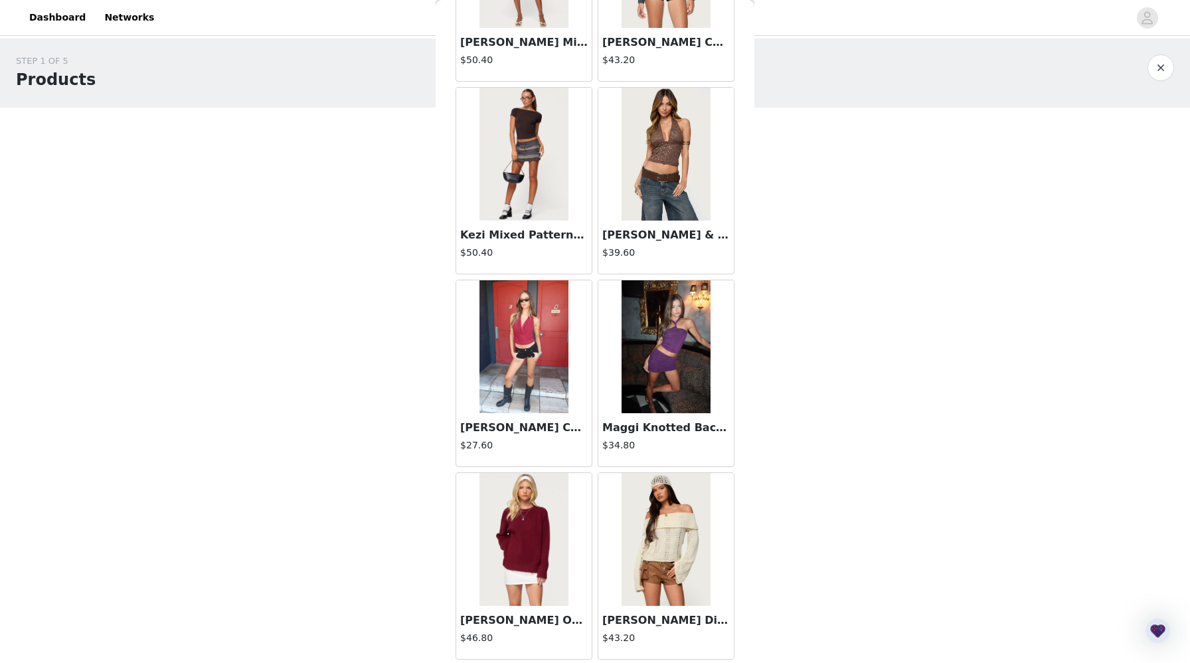
scroll to position [34117, 0]
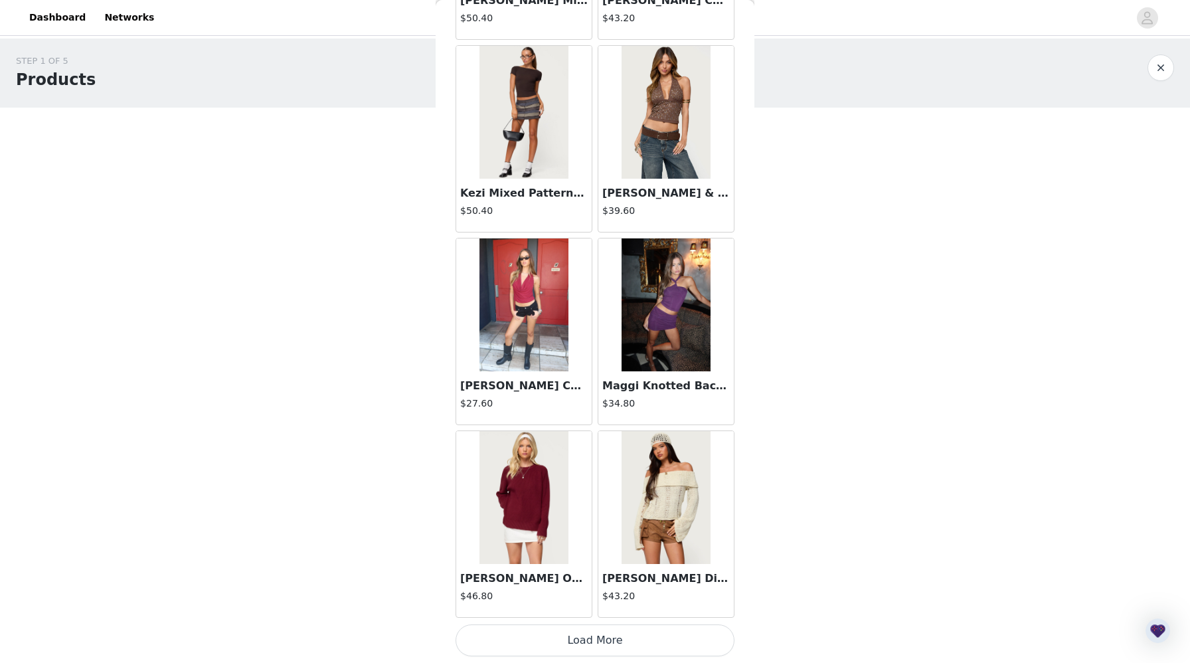
click at [589, 638] on button "Load More" at bounding box center [595, 640] width 279 height 32
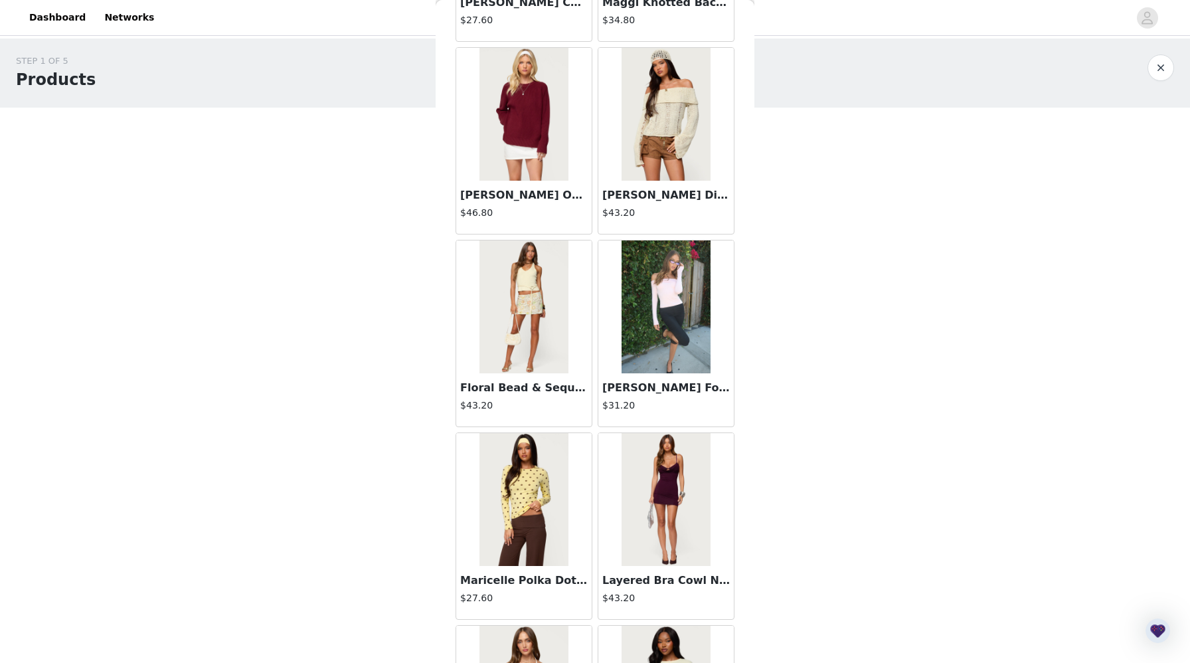
scroll to position [36043, 0]
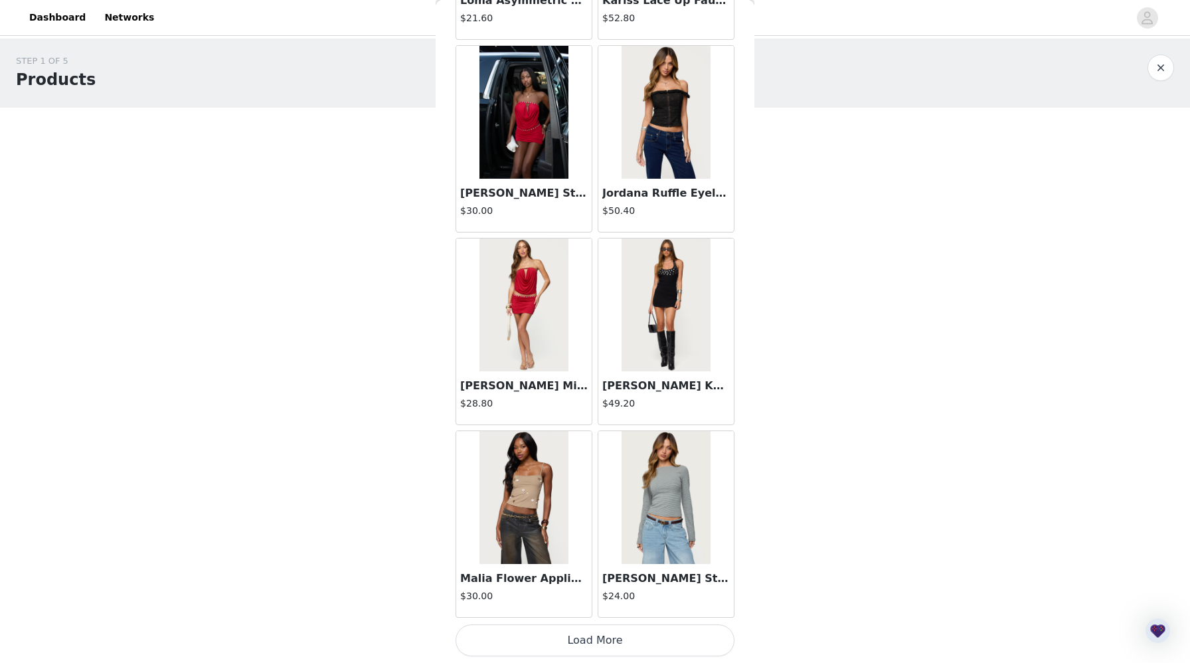
click at [561, 641] on button "Load More" at bounding box center [595, 640] width 279 height 32
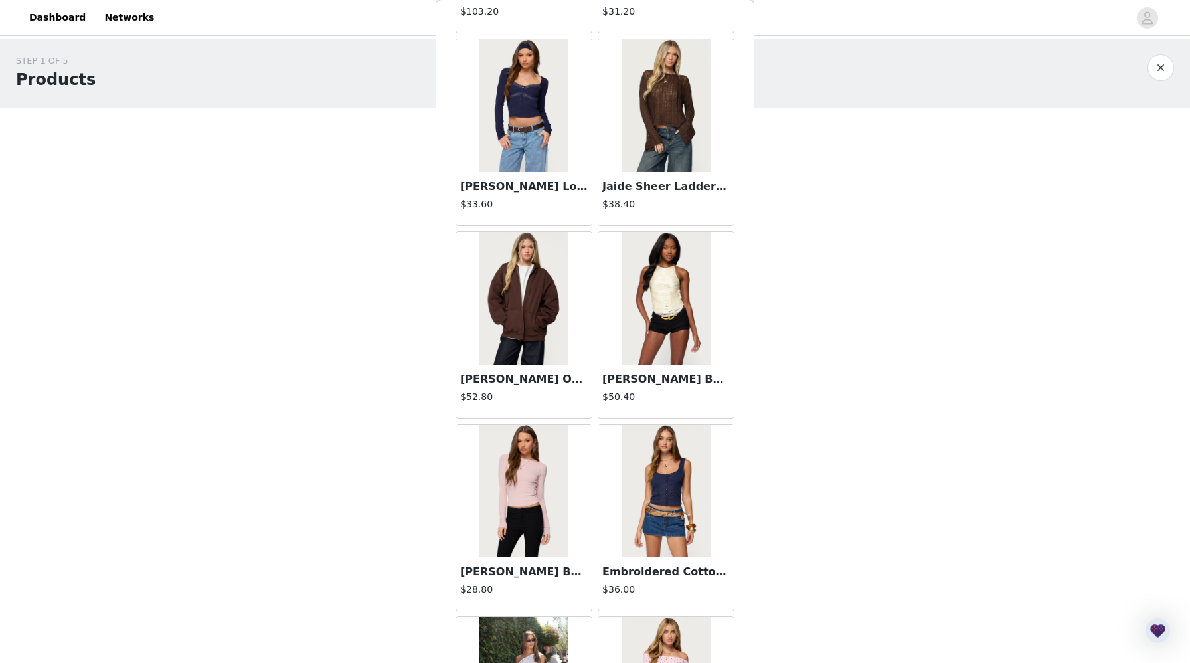
scroll to position [37970, 0]
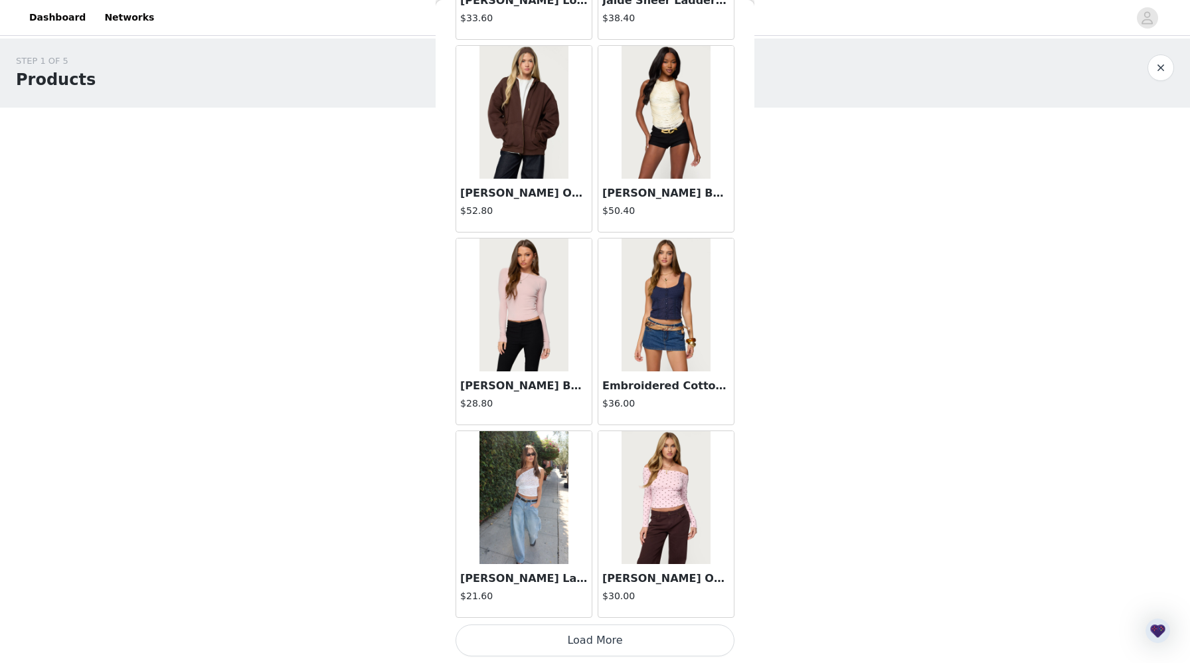
click at [564, 642] on button "Load More" at bounding box center [595, 640] width 279 height 32
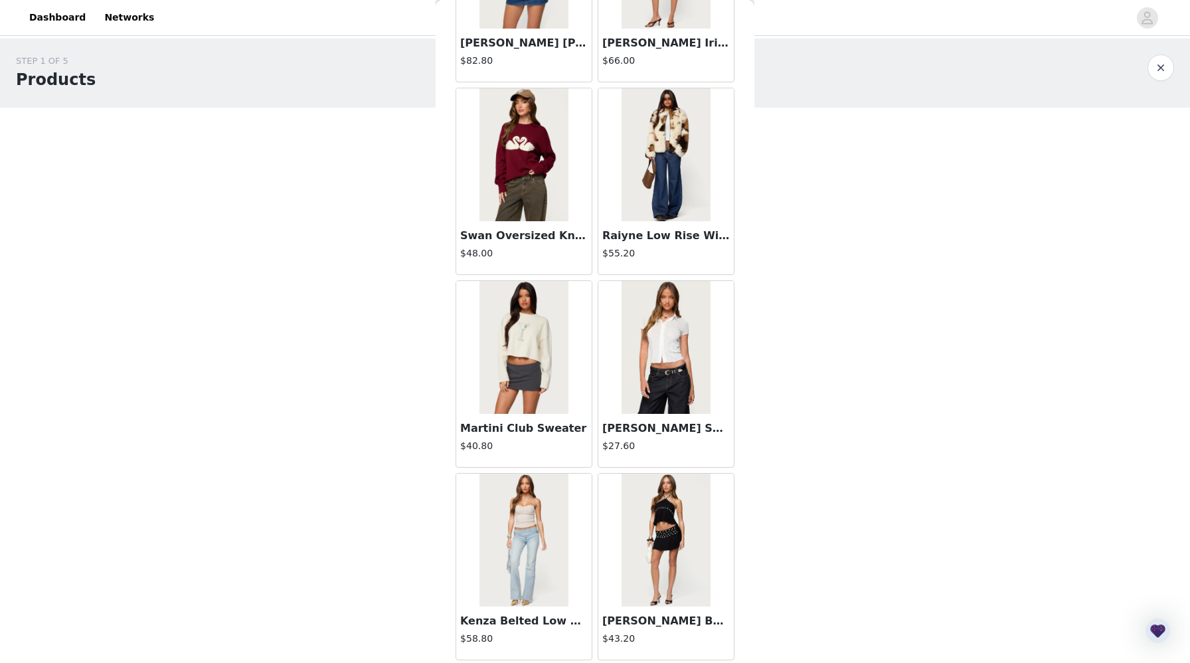
scroll to position [39896, 0]
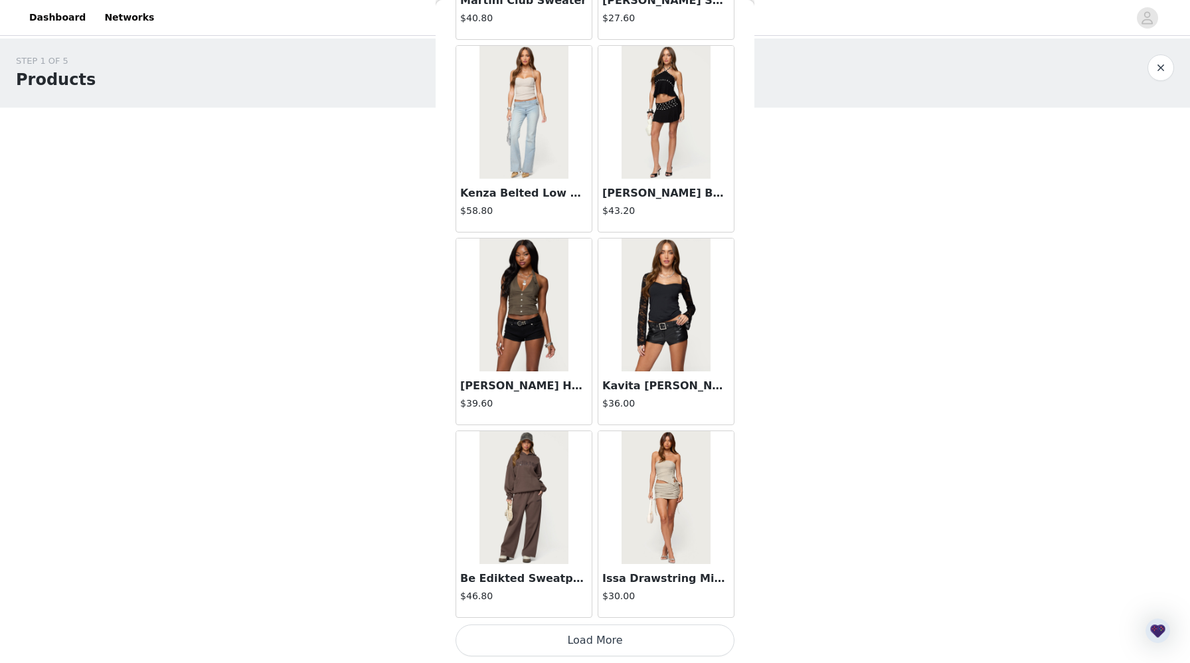
click at [578, 638] on button "Load More" at bounding box center [595, 640] width 279 height 32
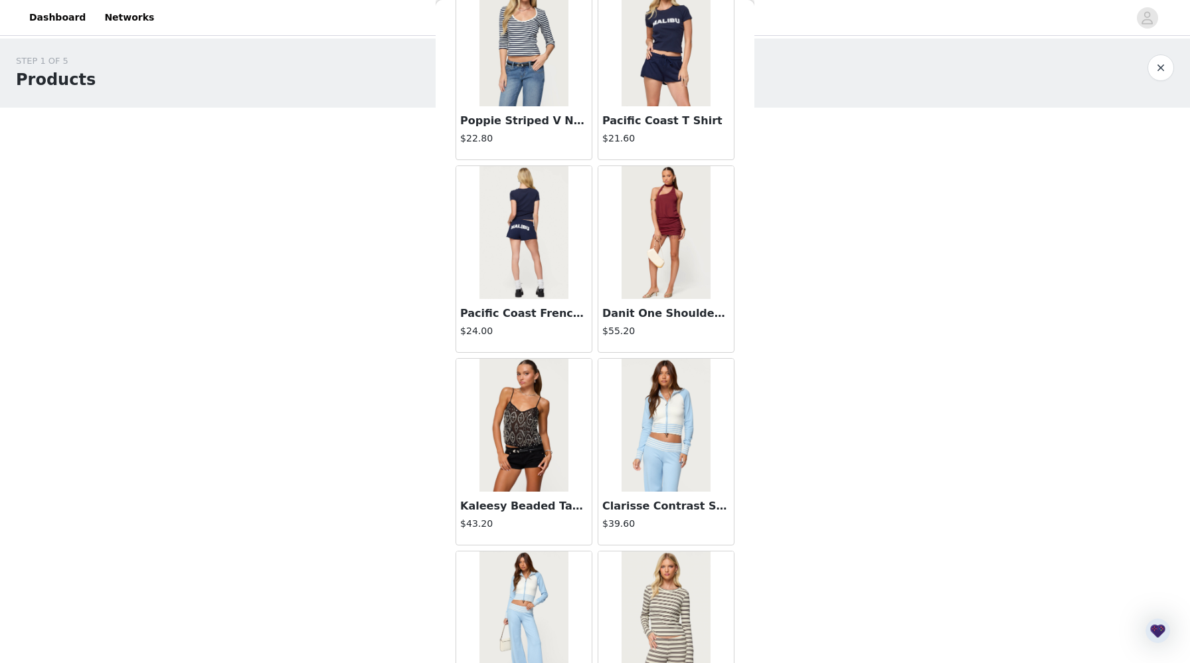
scroll to position [41822, 0]
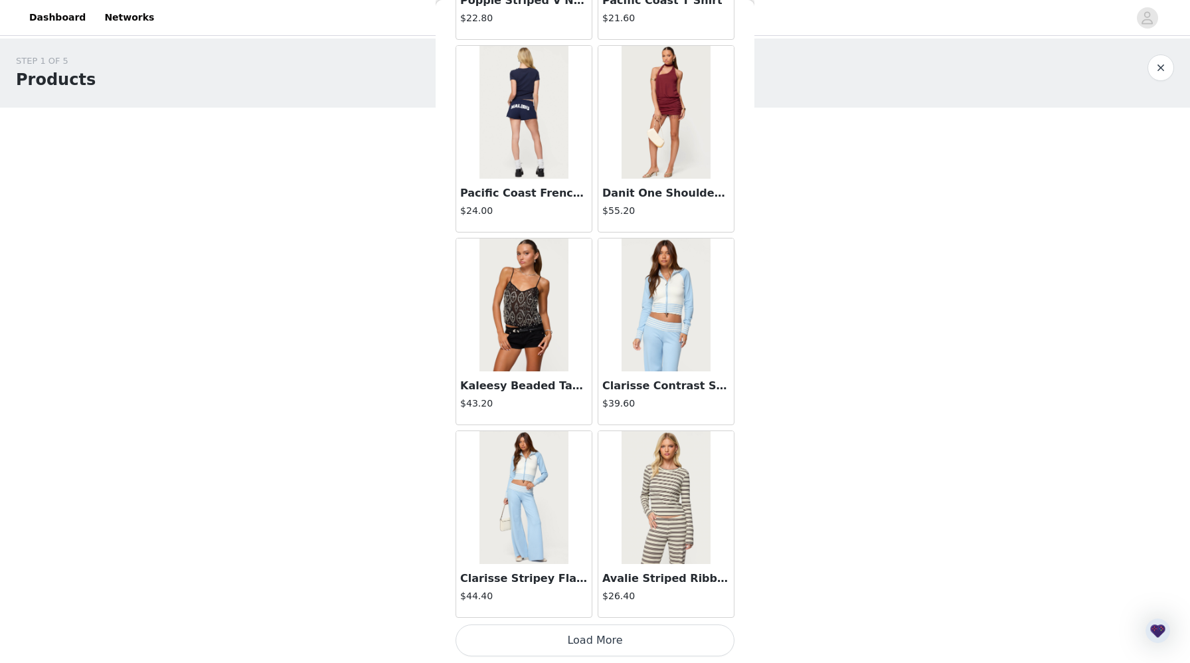
click at [590, 640] on button "Load More" at bounding box center [595, 640] width 279 height 32
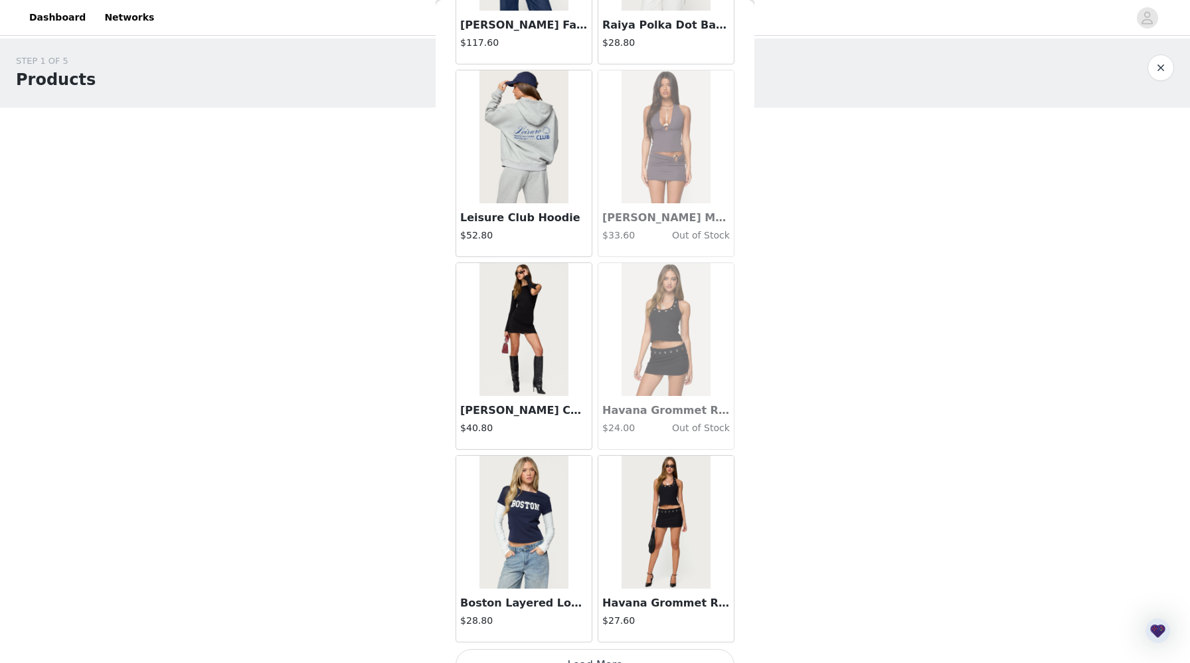
scroll to position [43749, 0]
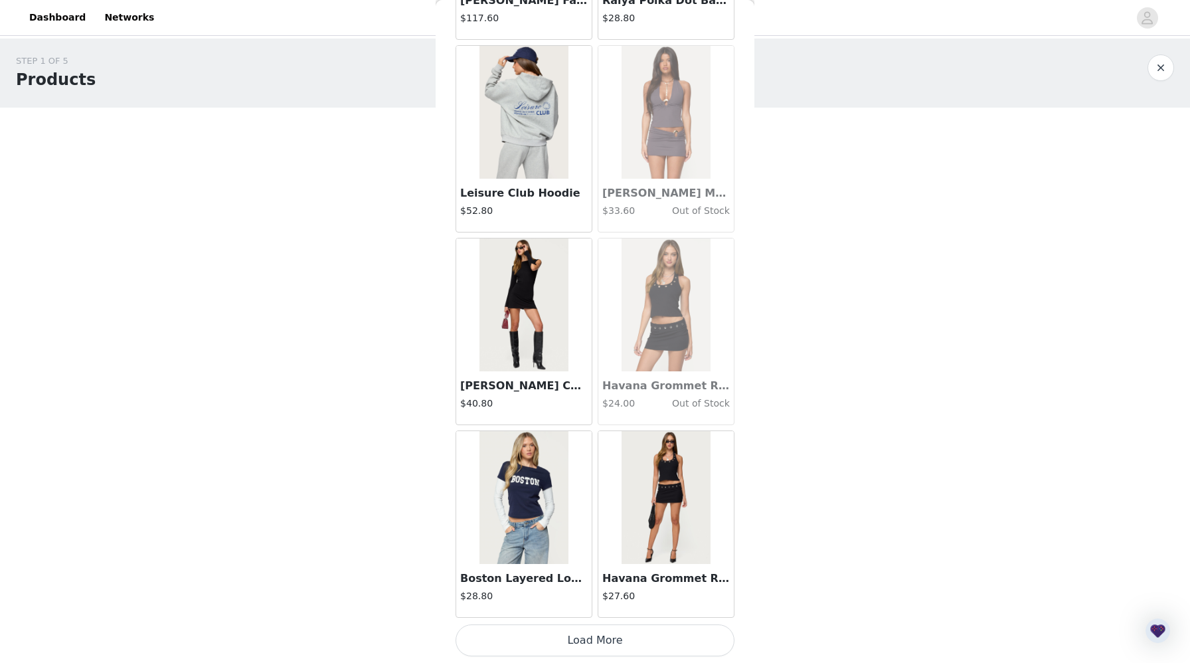
click at [594, 636] on button "Load More" at bounding box center [595, 640] width 279 height 32
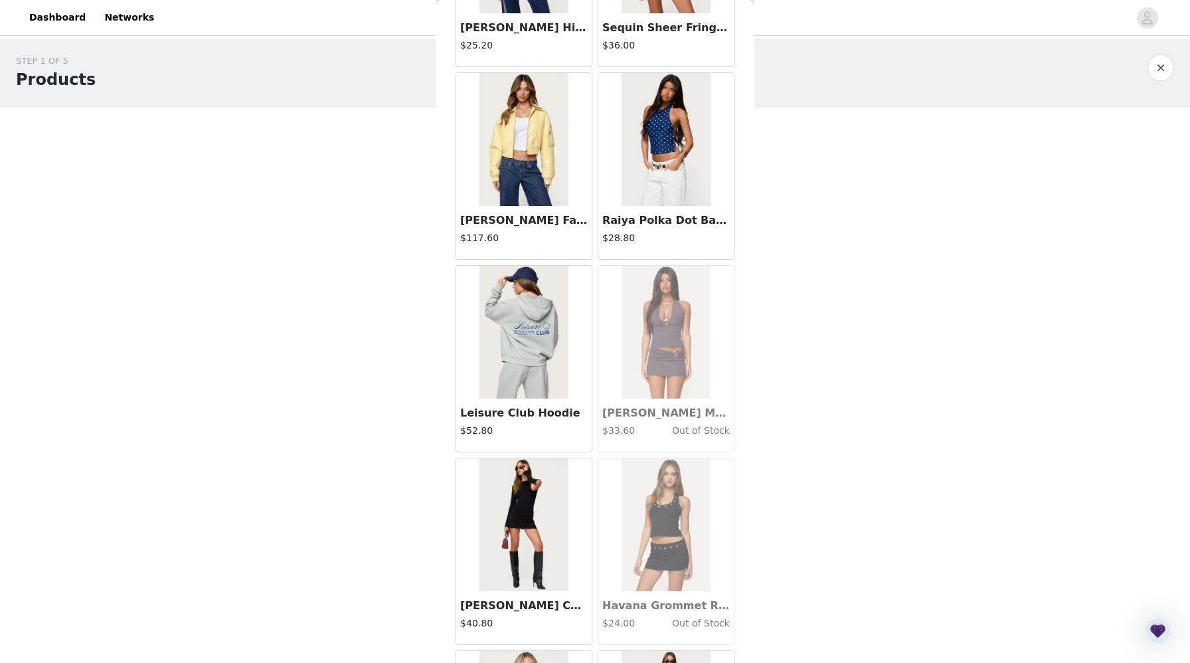
scroll to position [43505, 0]
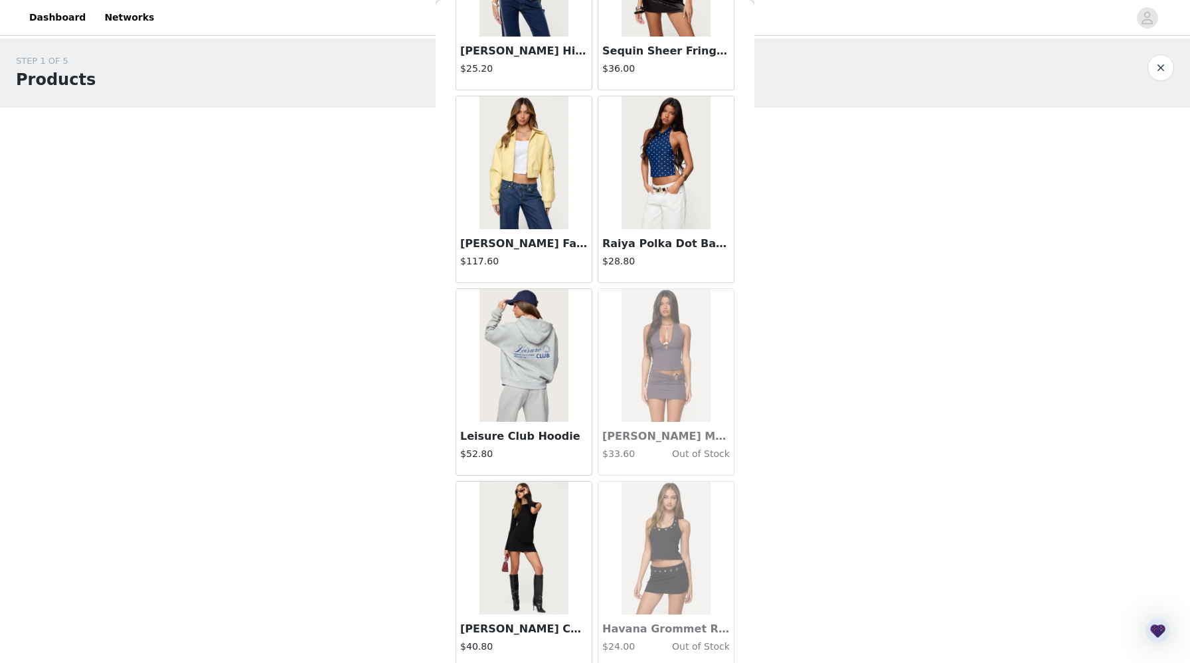
click at [530, 508] on img at bounding box center [524, 548] width 88 height 133
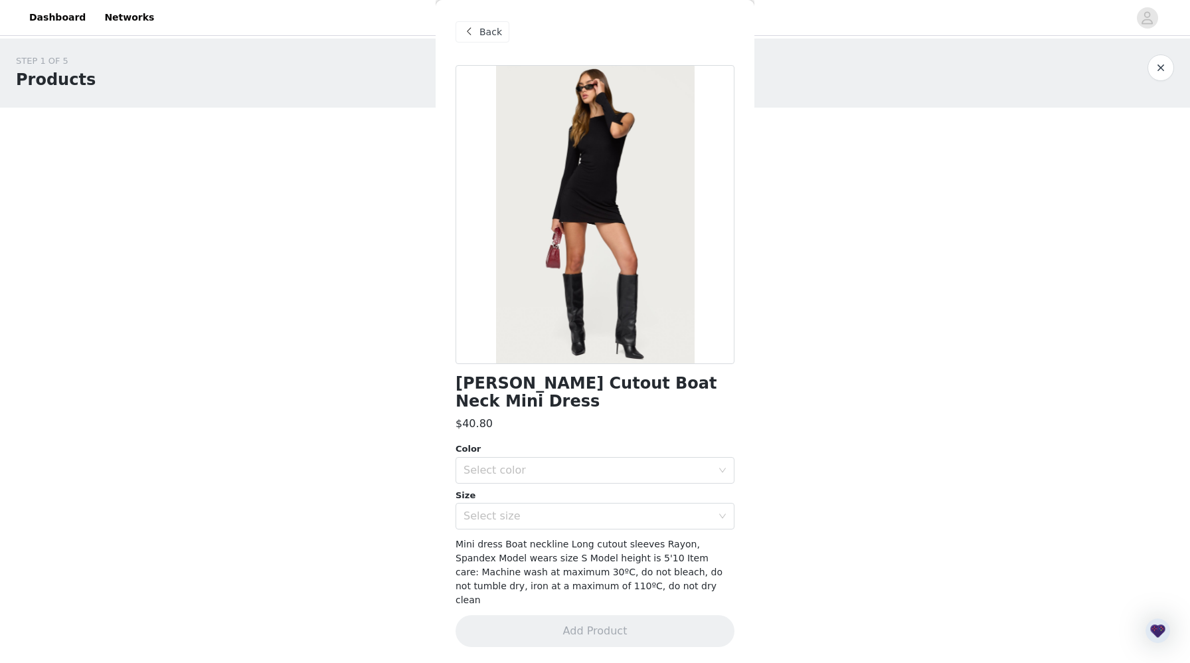
scroll to position [0, 0]
click at [477, 37] on div "Back" at bounding box center [483, 33] width 54 height 21
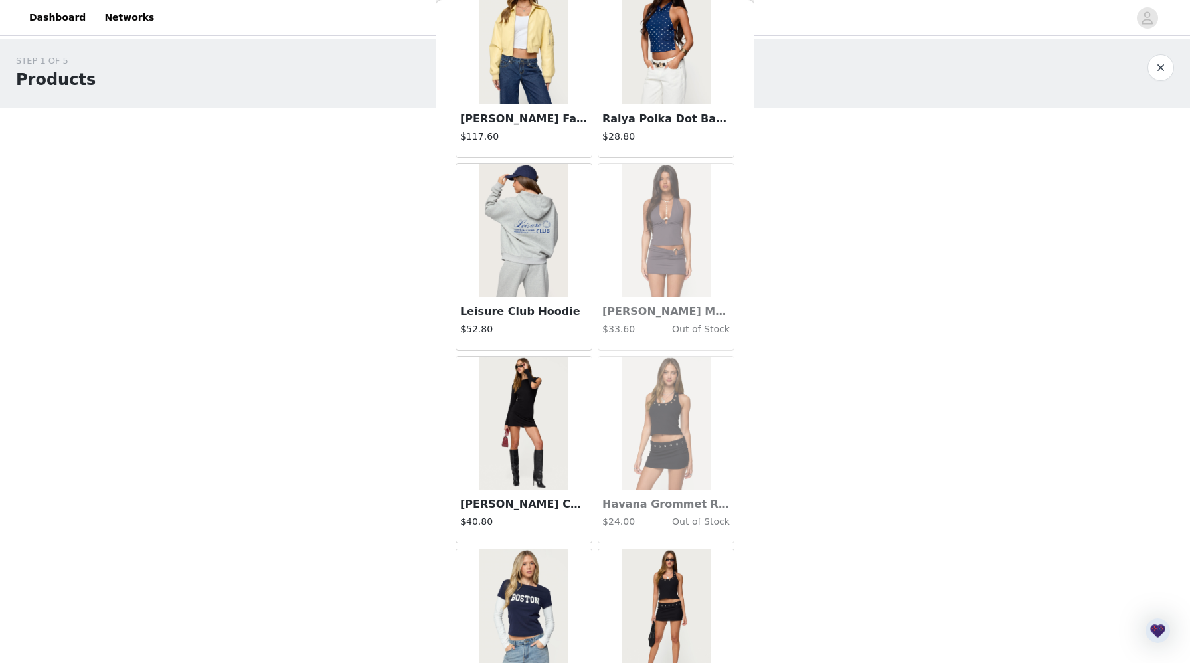
scroll to position [43538, 0]
